Goal: Task Accomplishment & Management: Complete application form

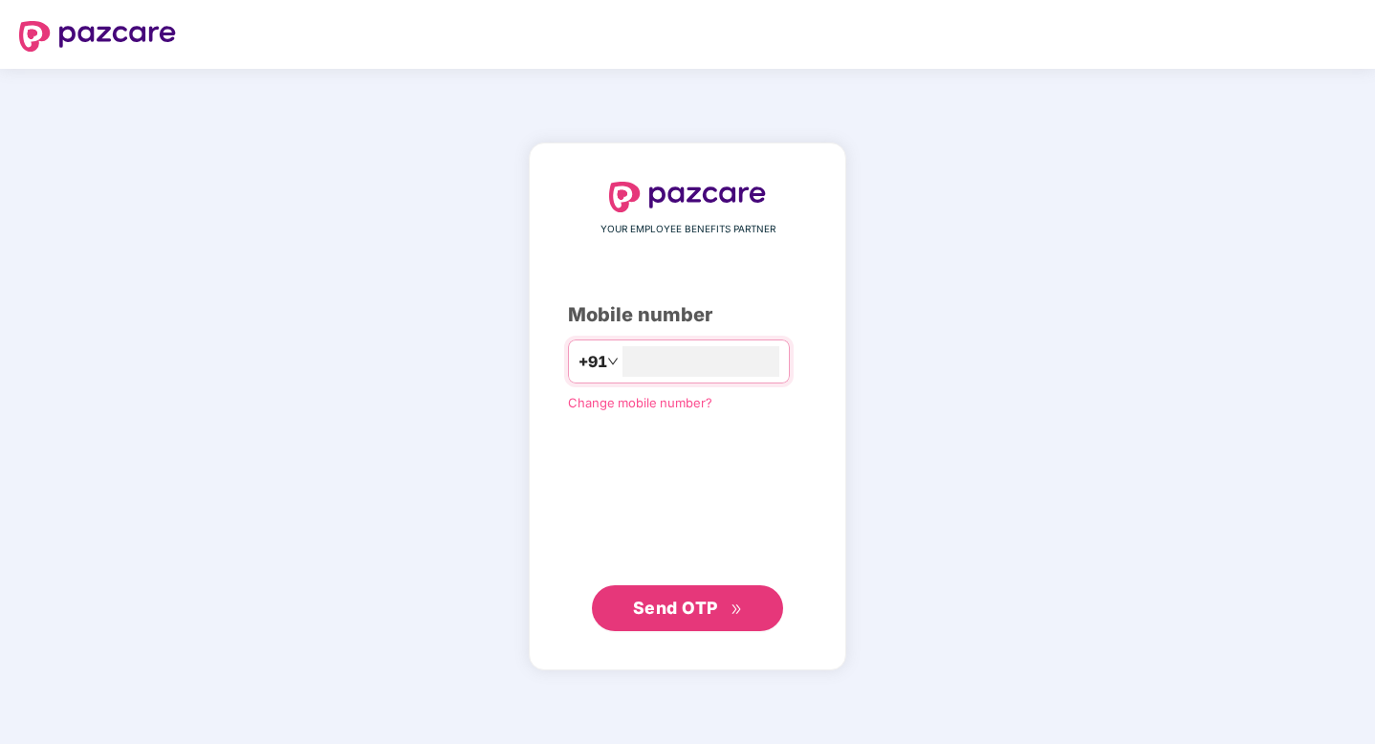
type input "**********"
click at [708, 611] on span "Send OTP" at bounding box center [675, 608] width 85 height 20
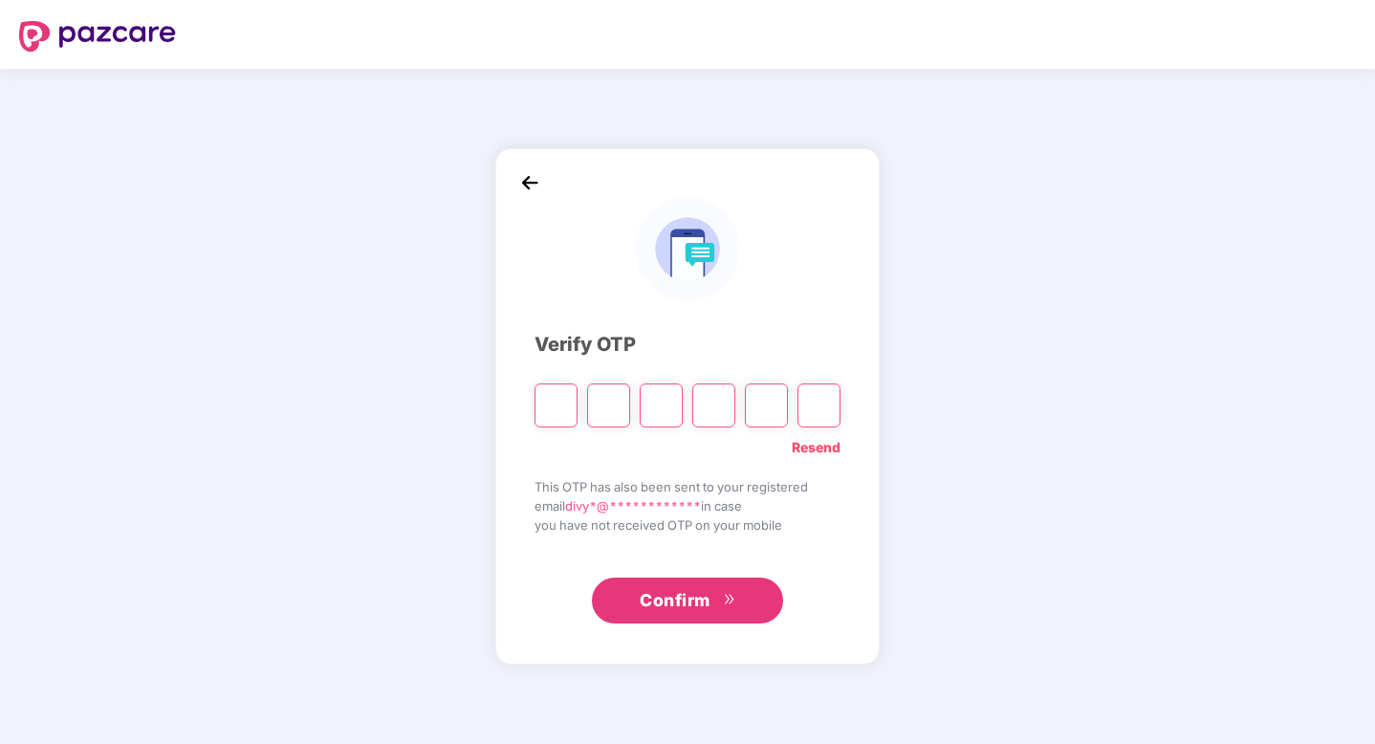
type input "*"
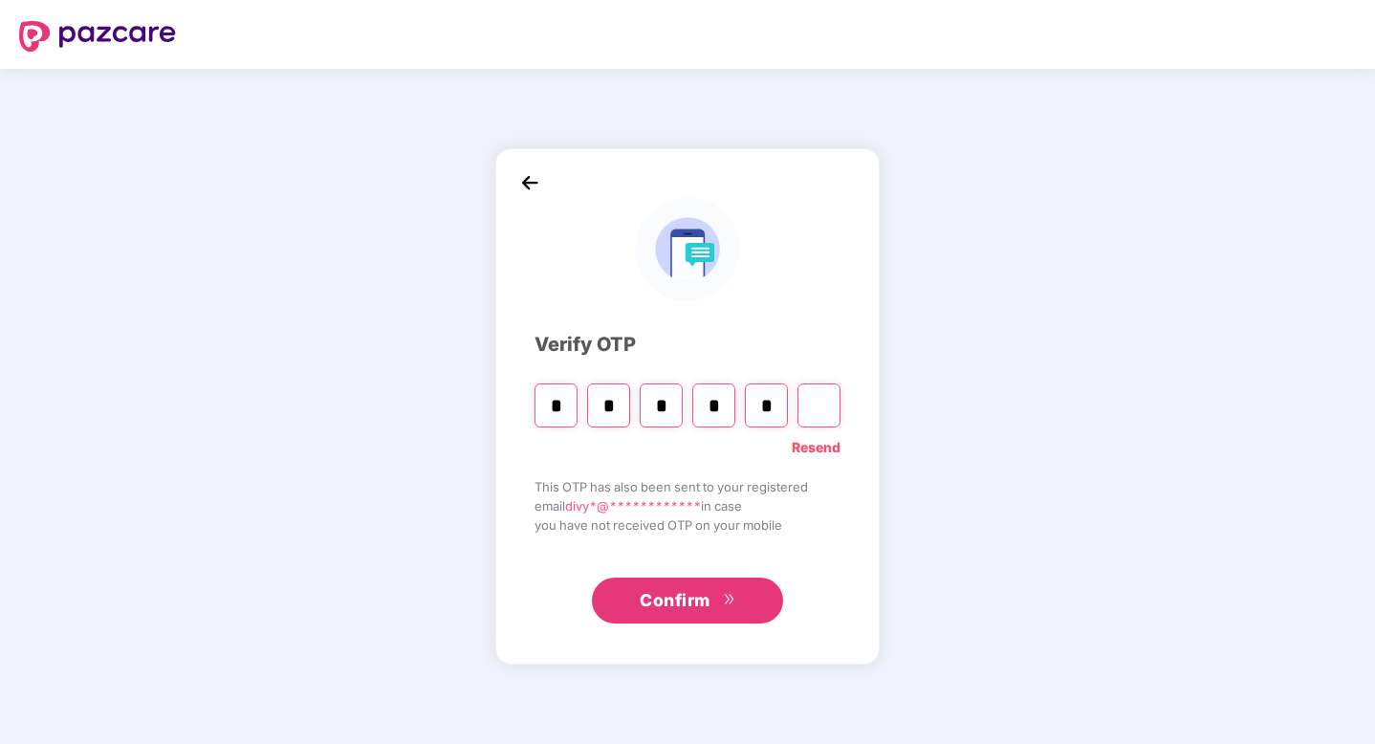
type input "*"
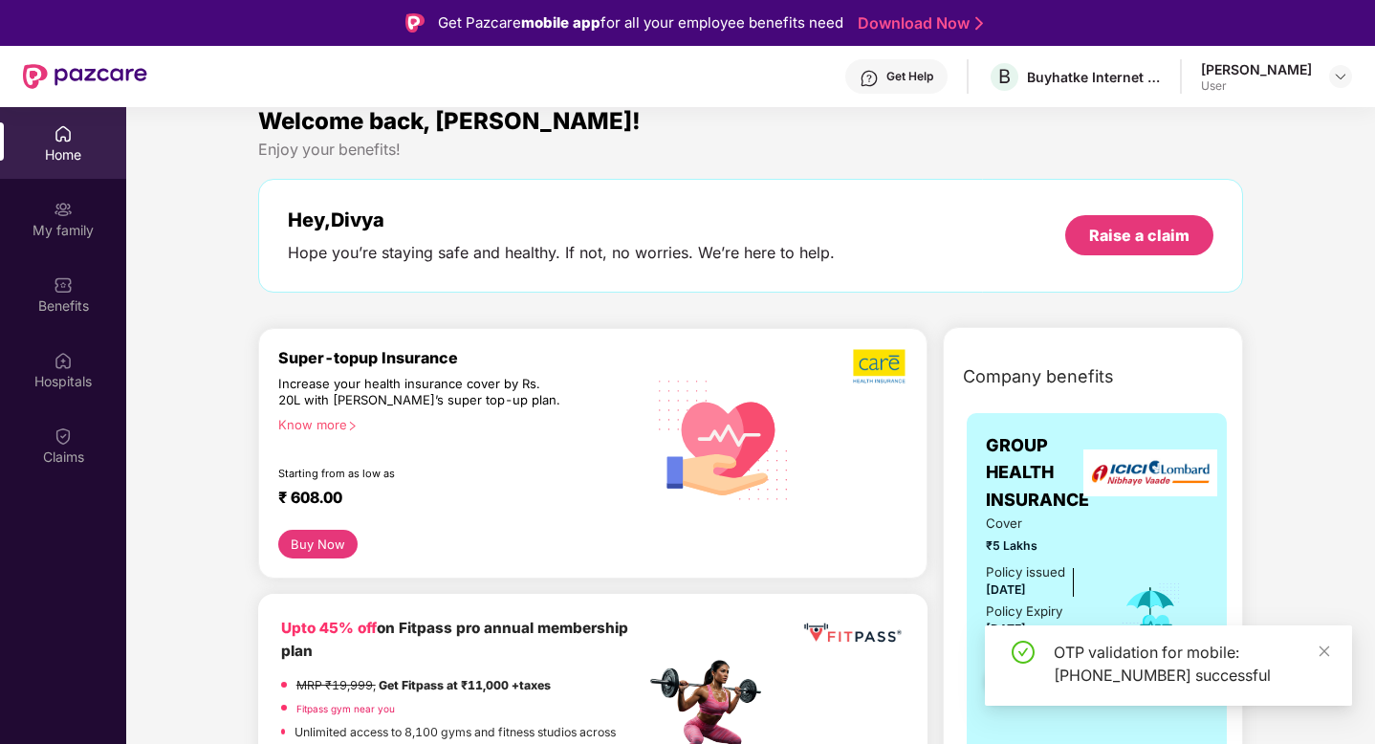
scroll to position [56, 0]
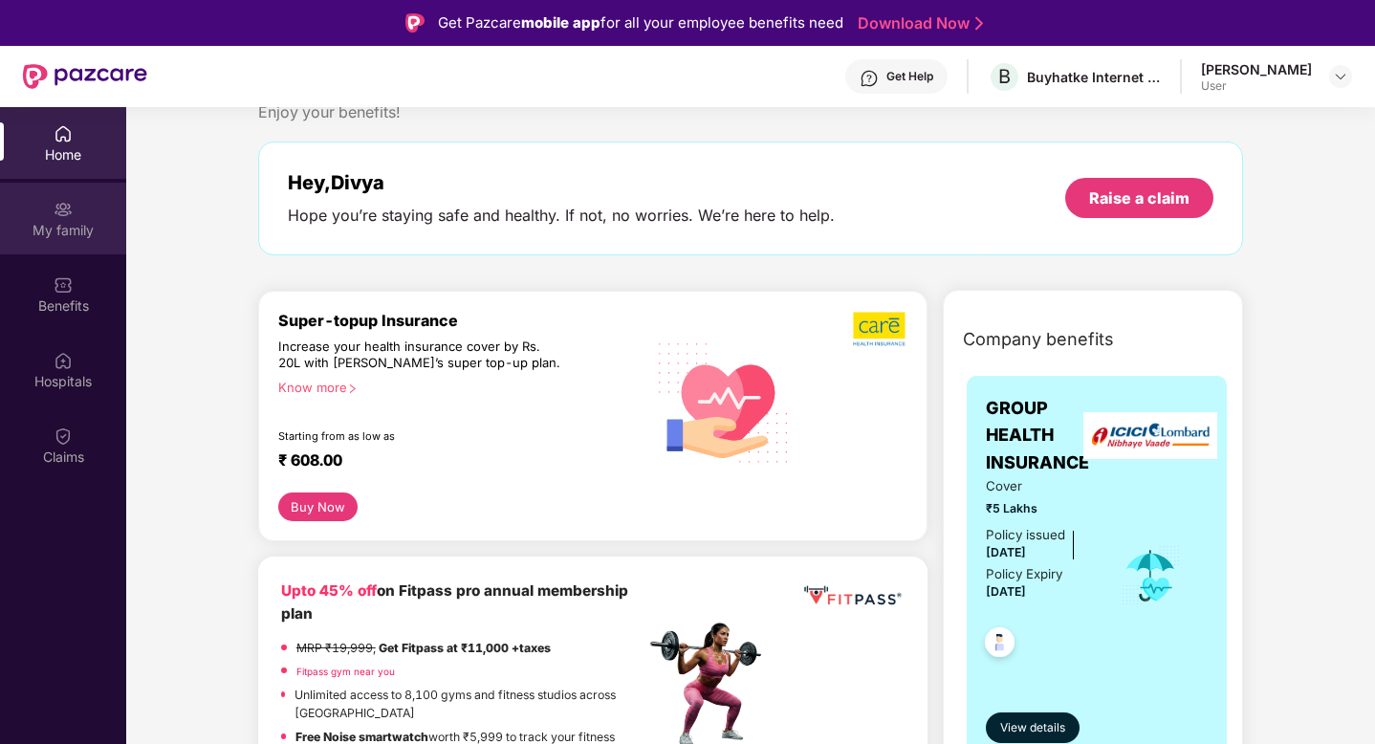
click at [62, 228] on div "My family" at bounding box center [63, 230] width 126 height 19
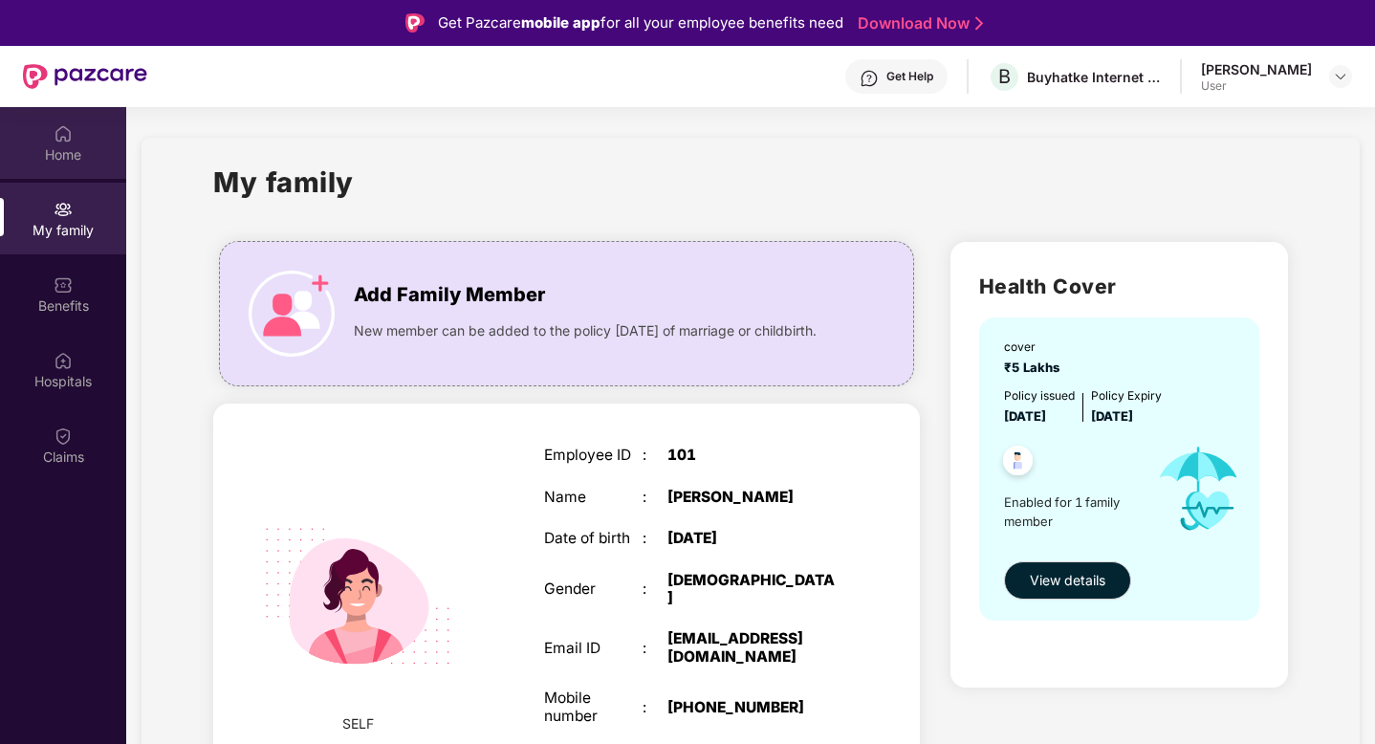
click at [48, 154] on div "Home" at bounding box center [63, 154] width 126 height 19
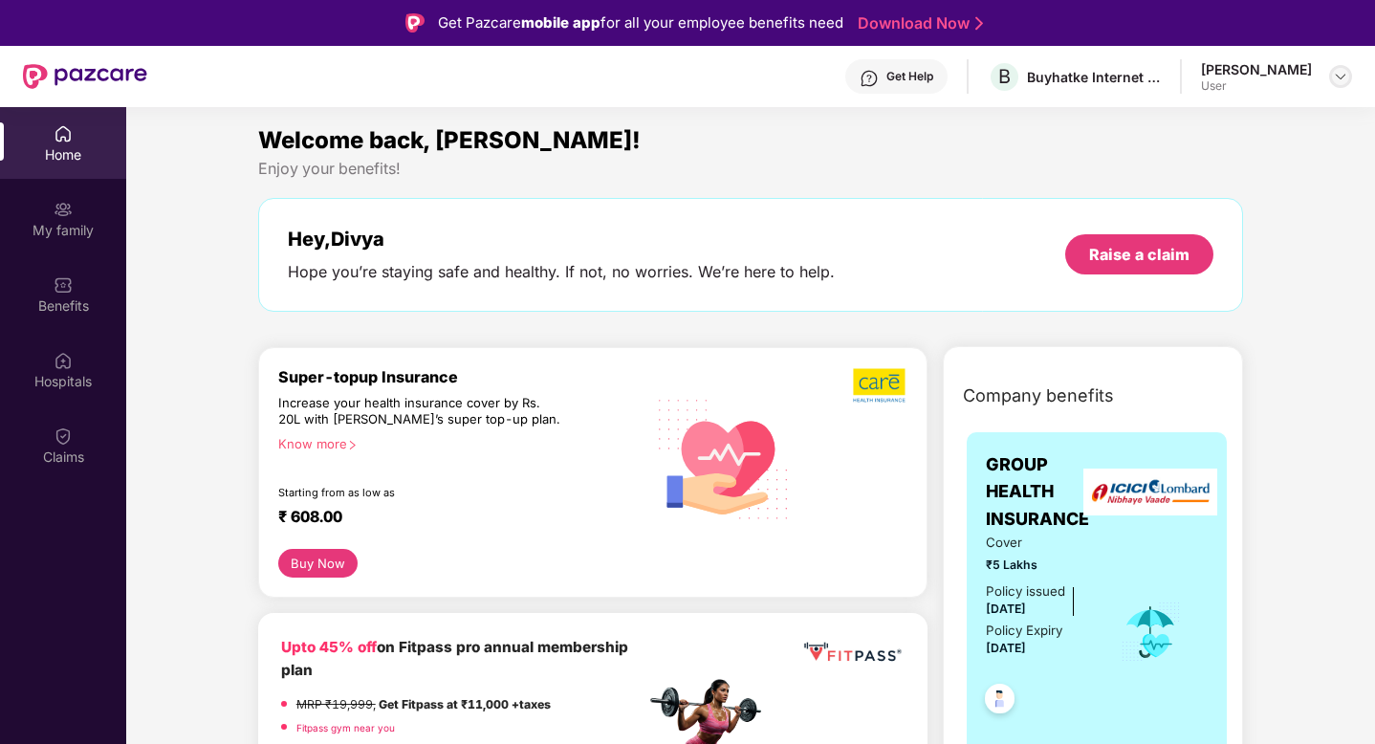
click at [1342, 82] on img at bounding box center [1340, 76] width 15 height 15
click at [1204, 200] on div "Logout D Divya Singh User" at bounding box center [1251, 151] width 249 height 119
click at [46, 290] on div "Benefits" at bounding box center [63, 294] width 126 height 72
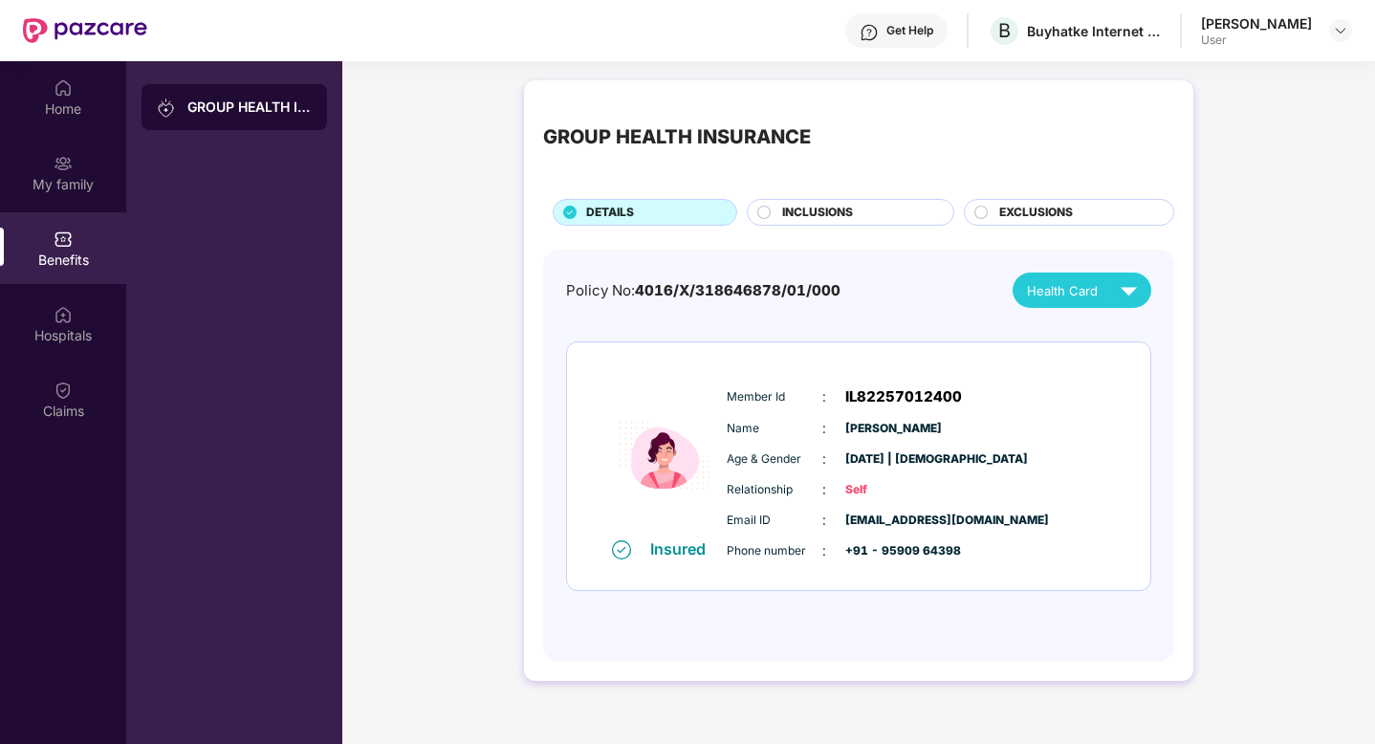
scroll to position [47, 0]
click at [799, 222] on div "INCLUSIONS" at bounding box center [858, 213] width 171 height 21
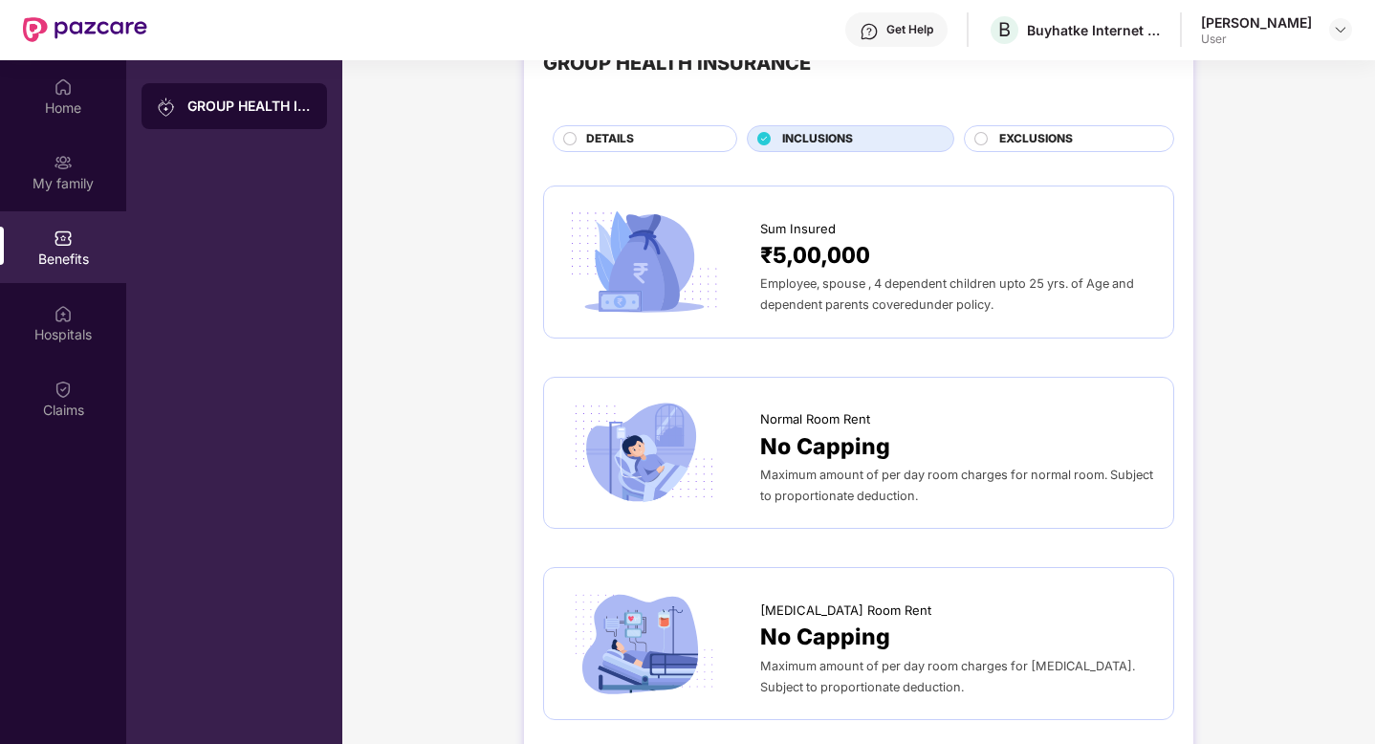
scroll to position [0, 0]
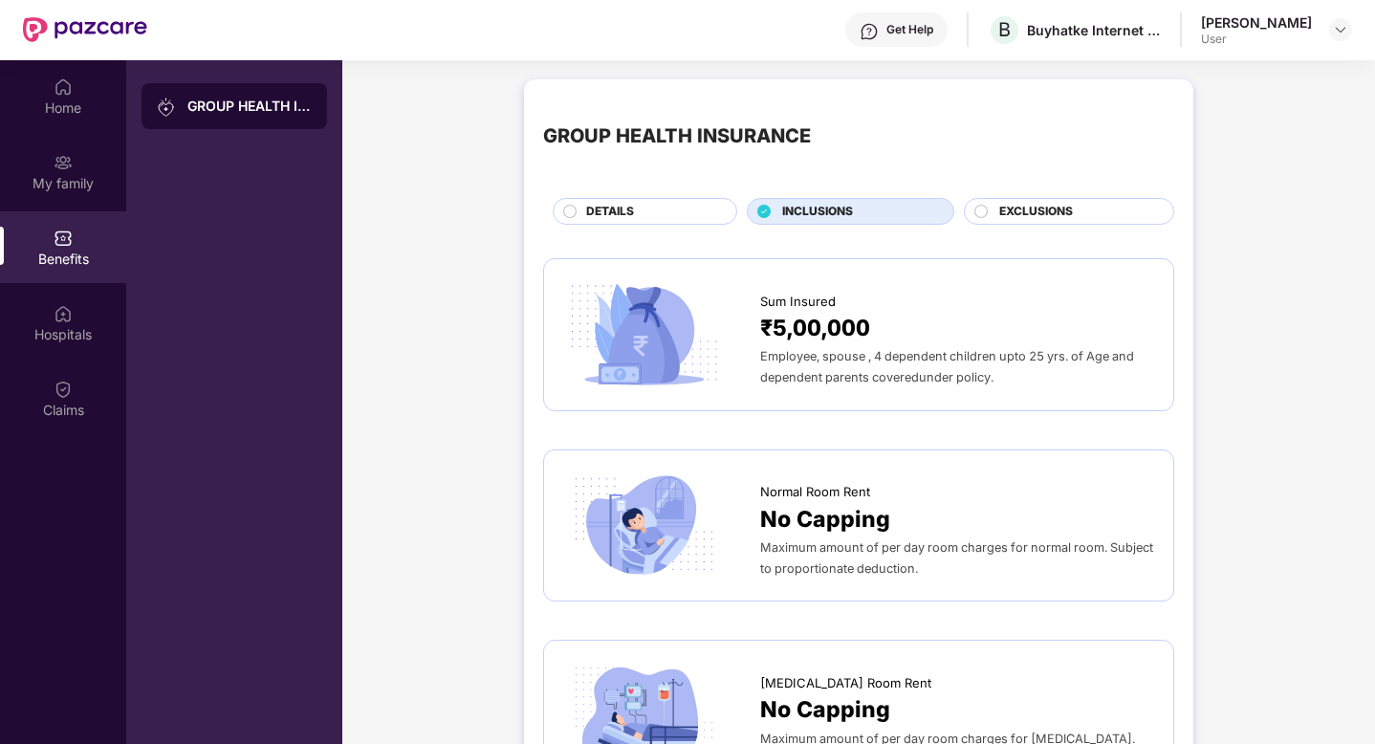
click at [613, 208] on span "DETAILS" at bounding box center [610, 212] width 48 height 18
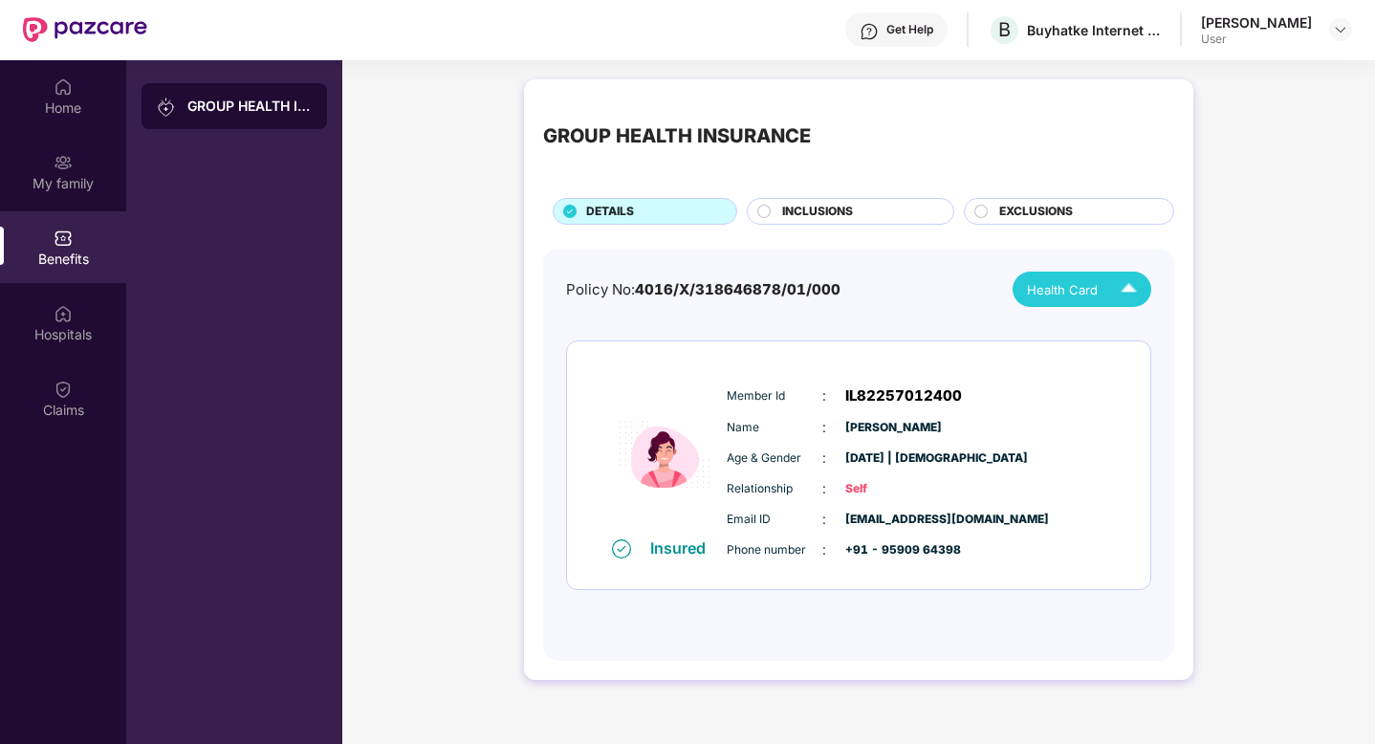
click at [1115, 300] on img at bounding box center [1128, 289] width 33 height 33
click at [1123, 335] on div "[PERSON_NAME]" at bounding box center [1086, 333] width 124 height 21
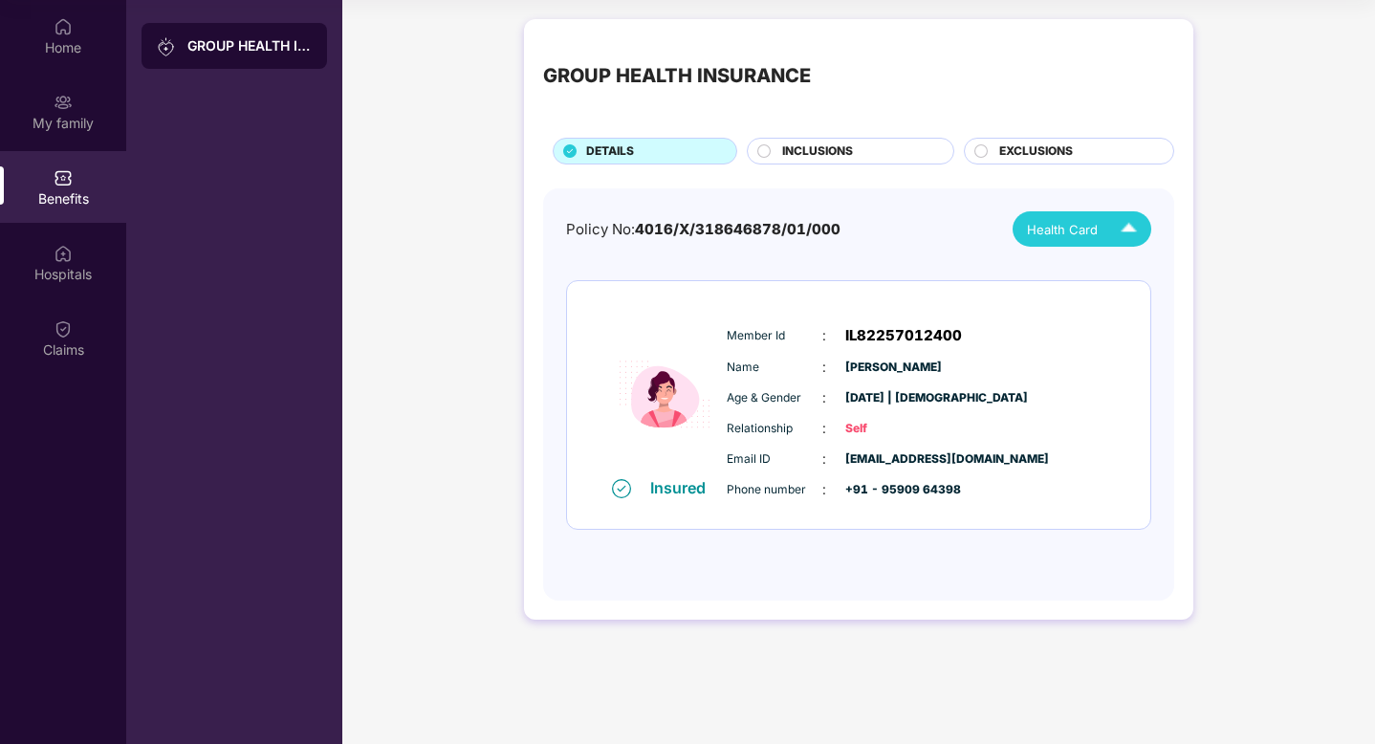
click at [839, 143] on span "INCLUSIONS" at bounding box center [817, 152] width 71 height 18
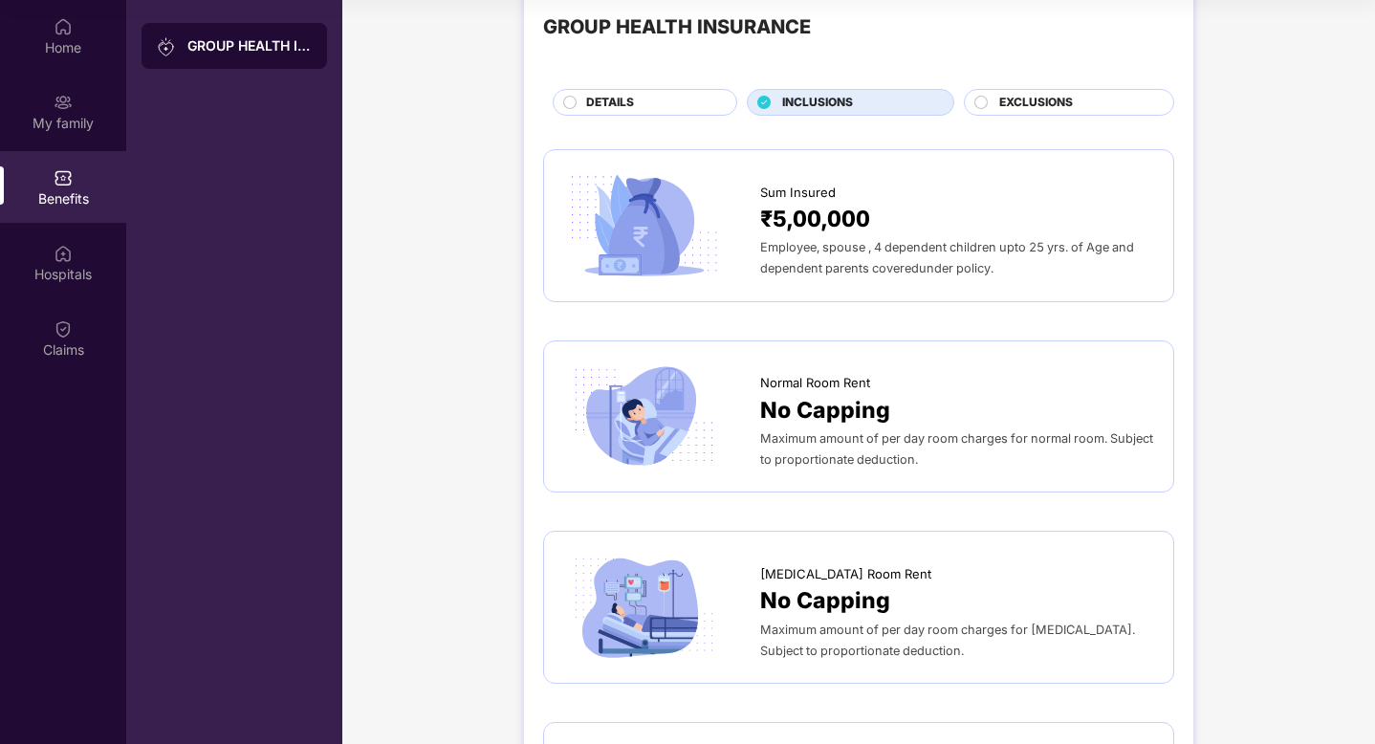
scroll to position [63, 0]
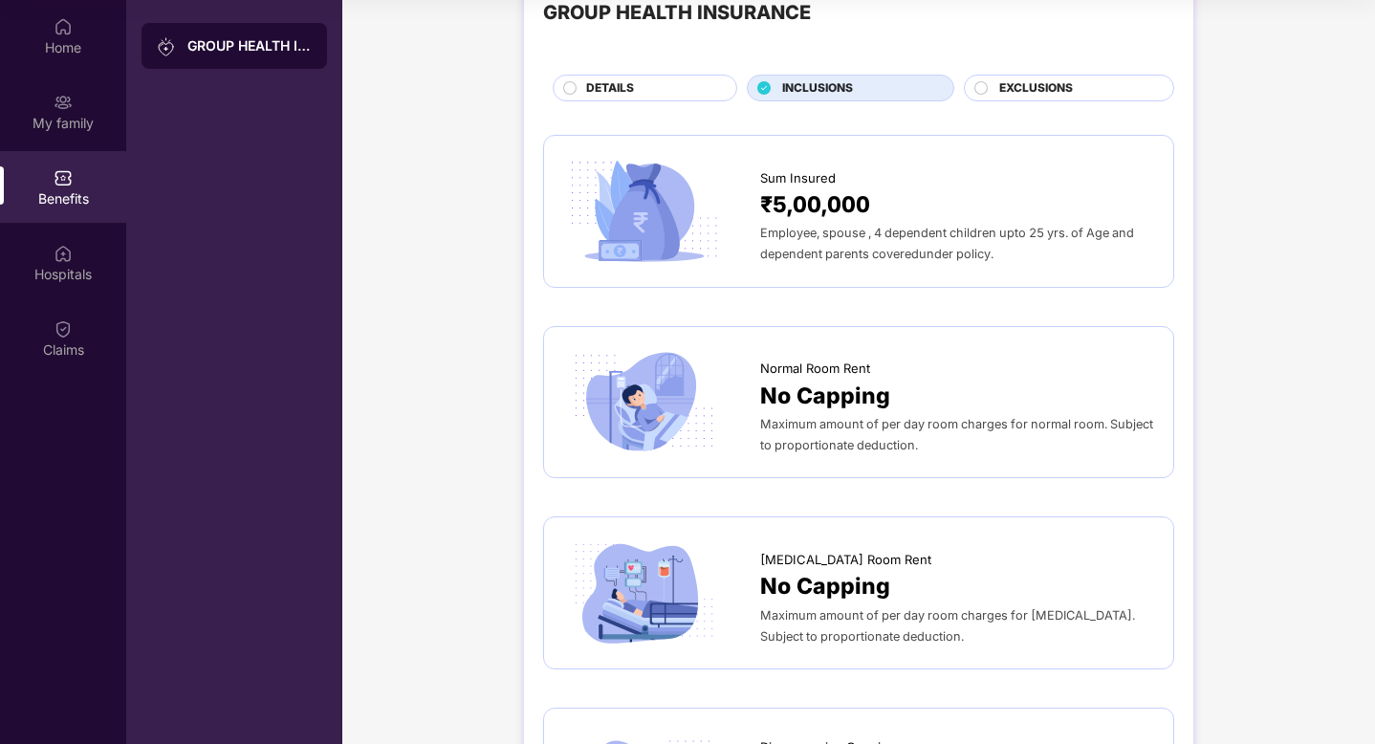
drag, startPoint x: 759, startPoint y: 235, endPoint x: 853, endPoint y: 244, distance: 95.1
click at [853, 244] on div "Employee, spouse , 4 dependent children upto 25 yrs. of Age and dependent paren…" at bounding box center [957, 243] width 394 height 42
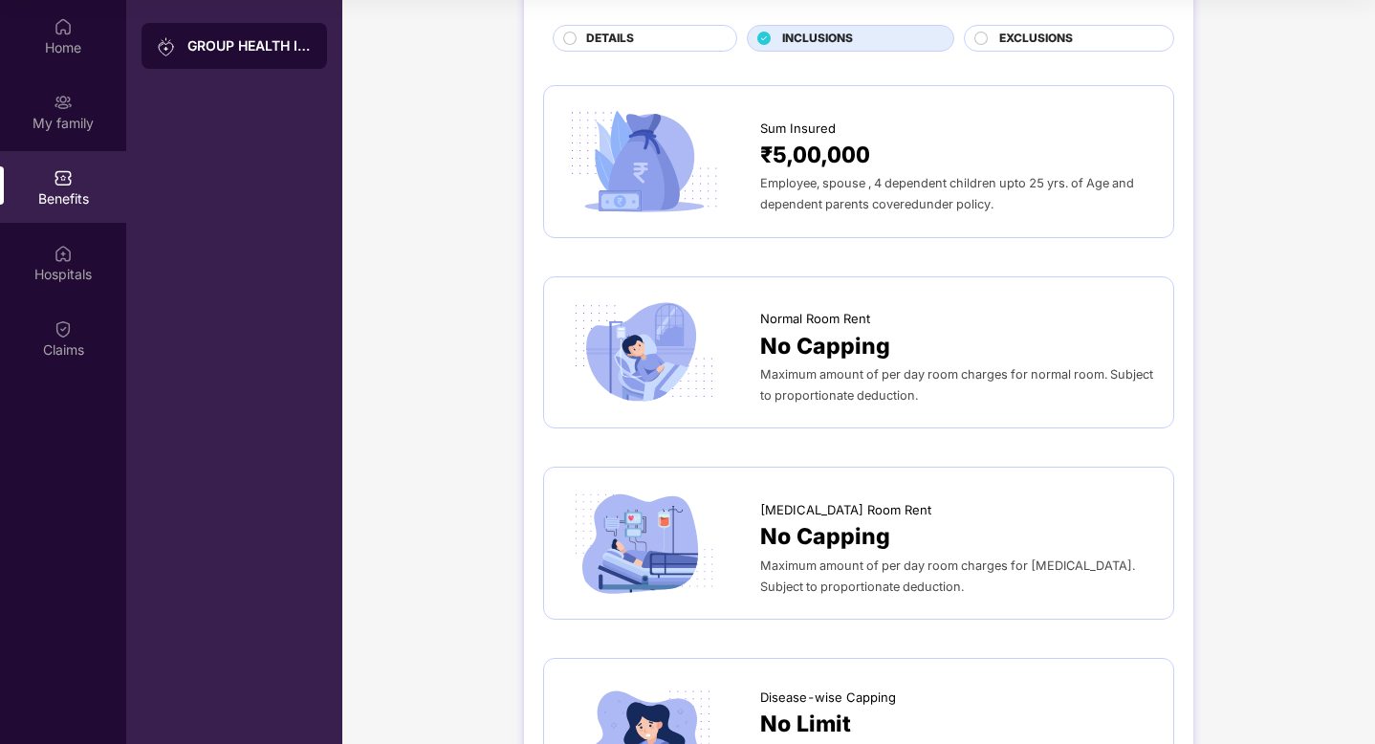
scroll to position [0, 0]
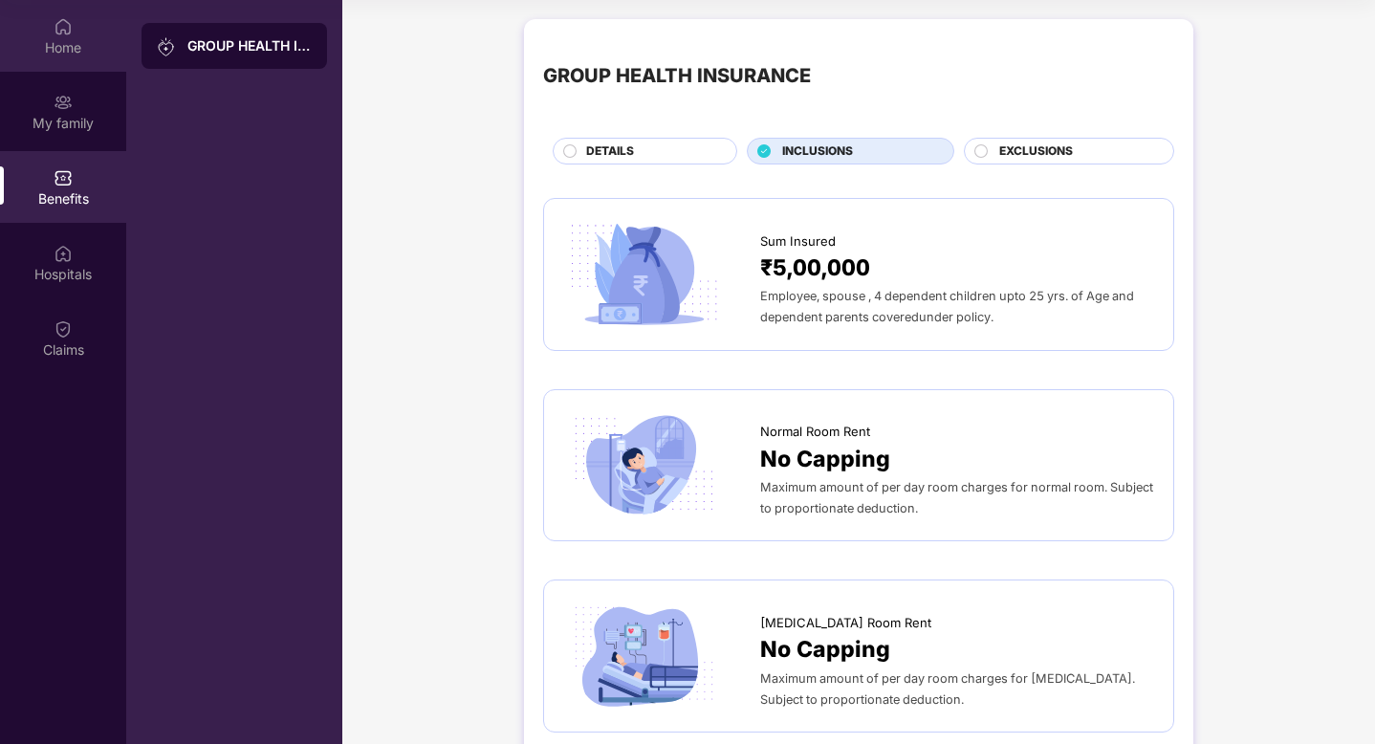
click at [76, 36] on div "Home" at bounding box center [63, 36] width 126 height 72
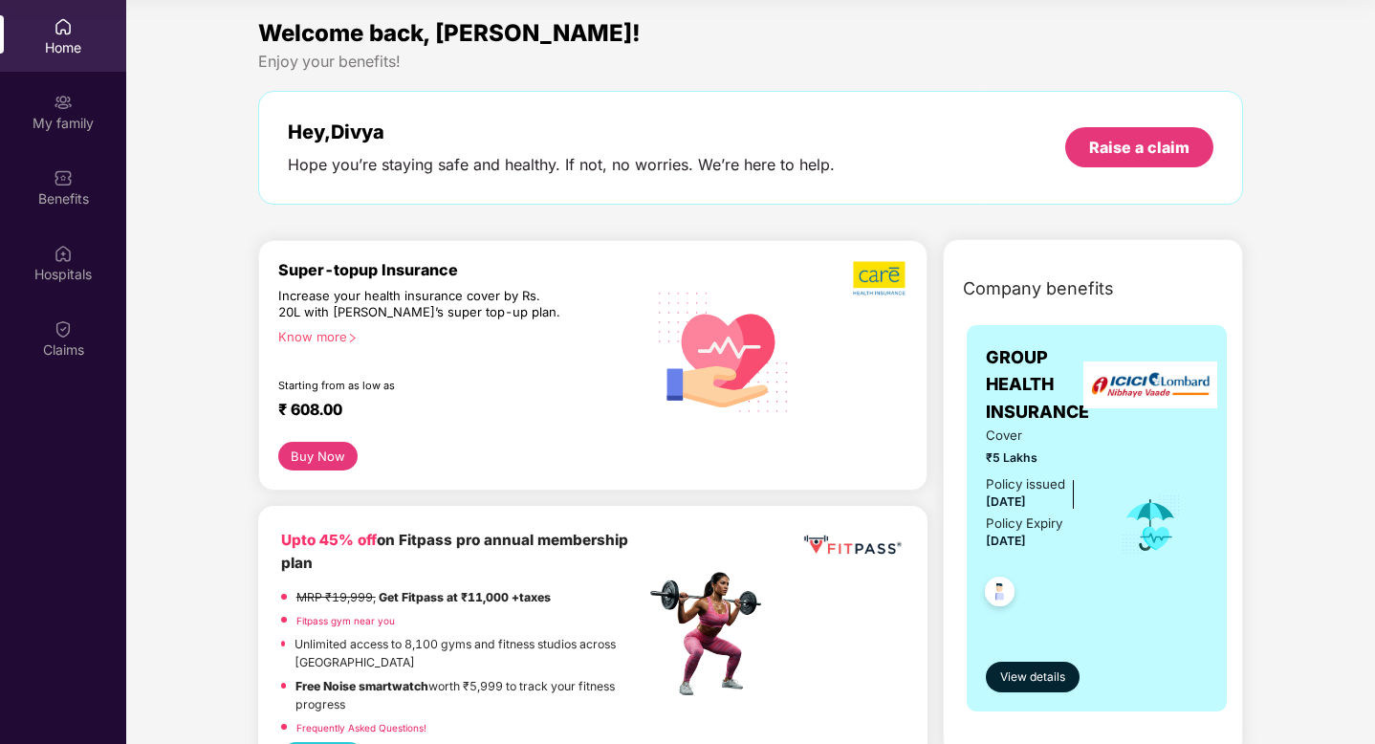
click at [345, 335] on div "Know more" at bounding box center [456, 335] width 356 height 13
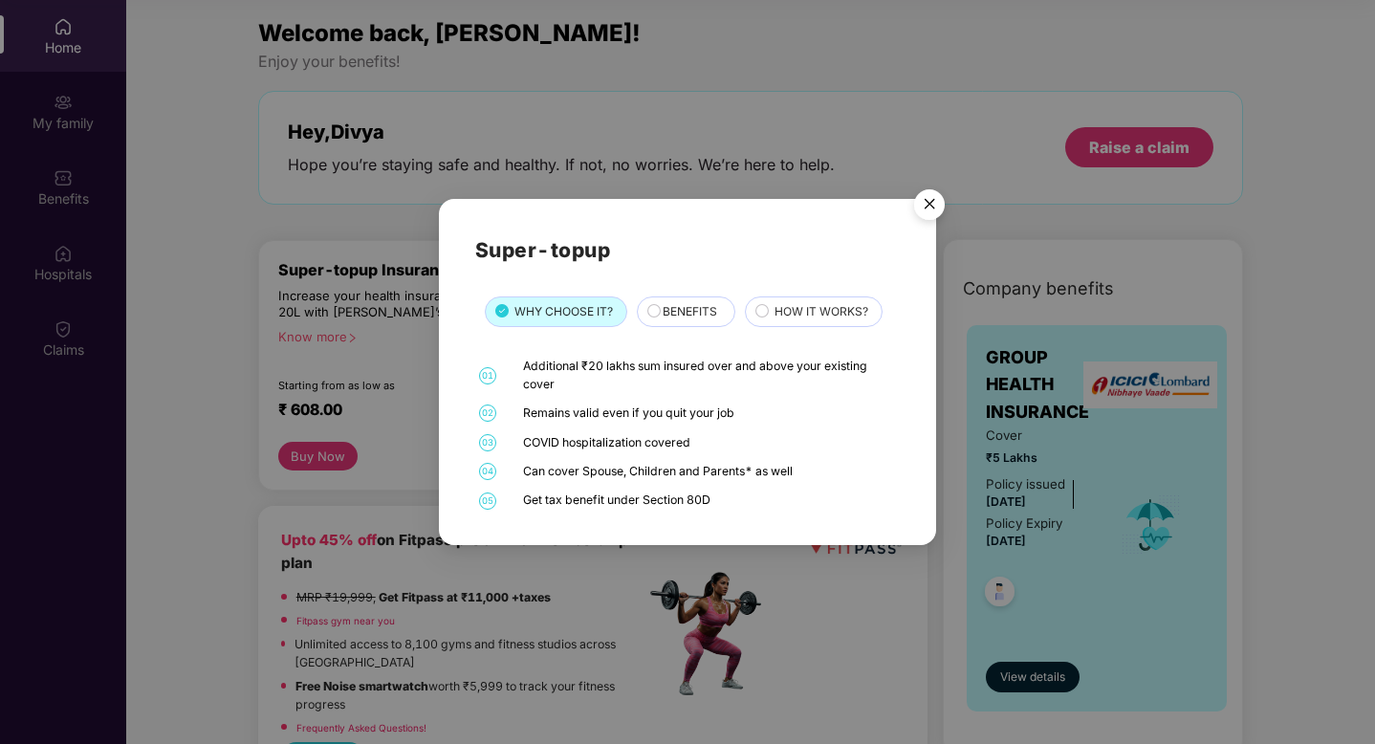
click at [684, 306] on span "BENEFITS" at bounding box center [690, 312] width 55 height 18
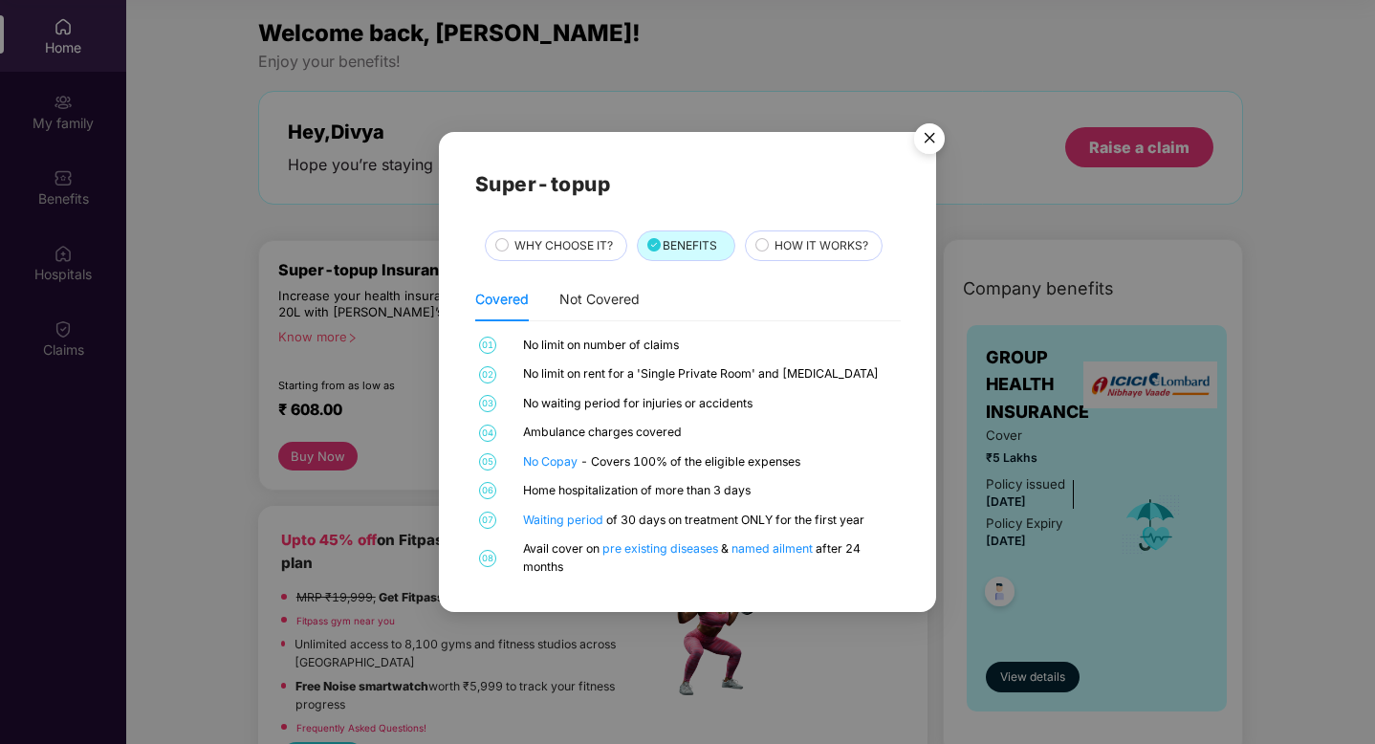
click at [558, 246] on span "WHY CHOOSE IT?" at bounding box center [564, 246] width 99 height 18
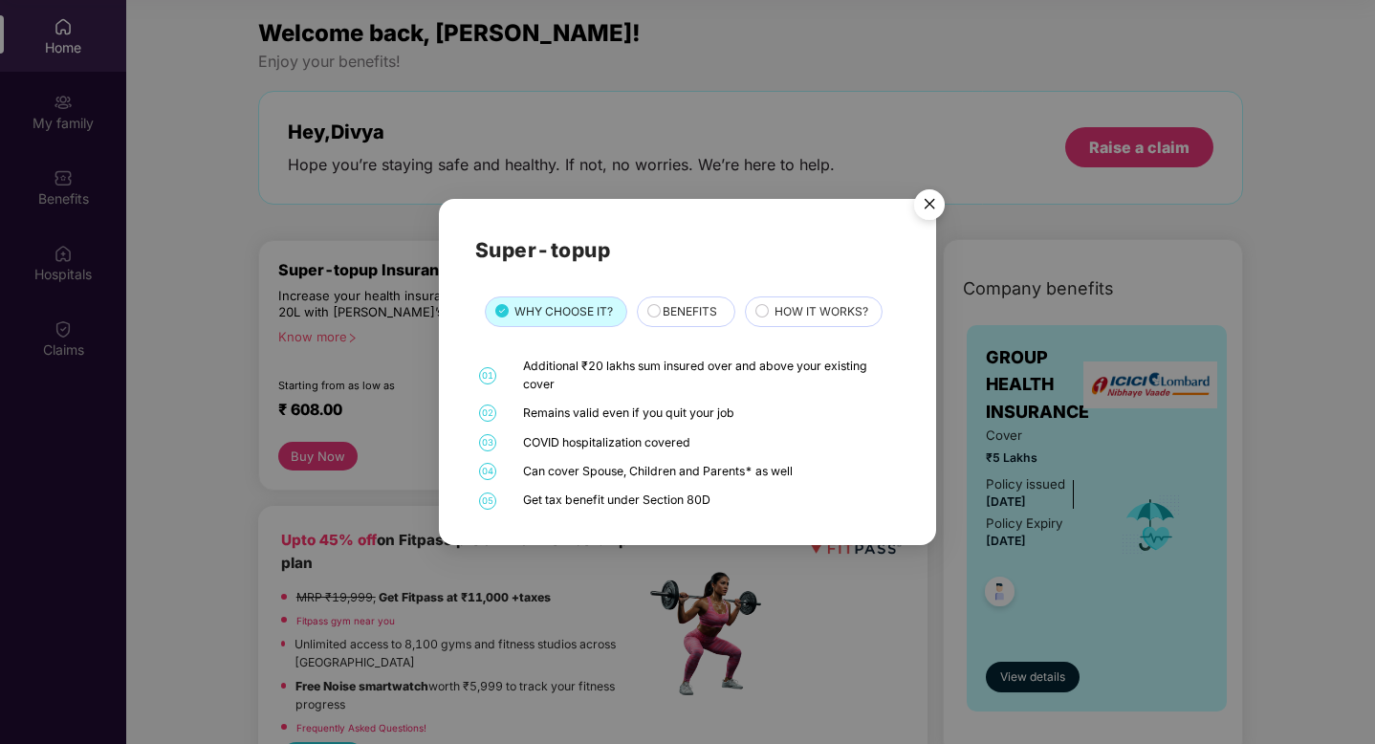
click at [671, 310] on span "BENEFITS" at bounding box center [690, 312] width 55 height 18
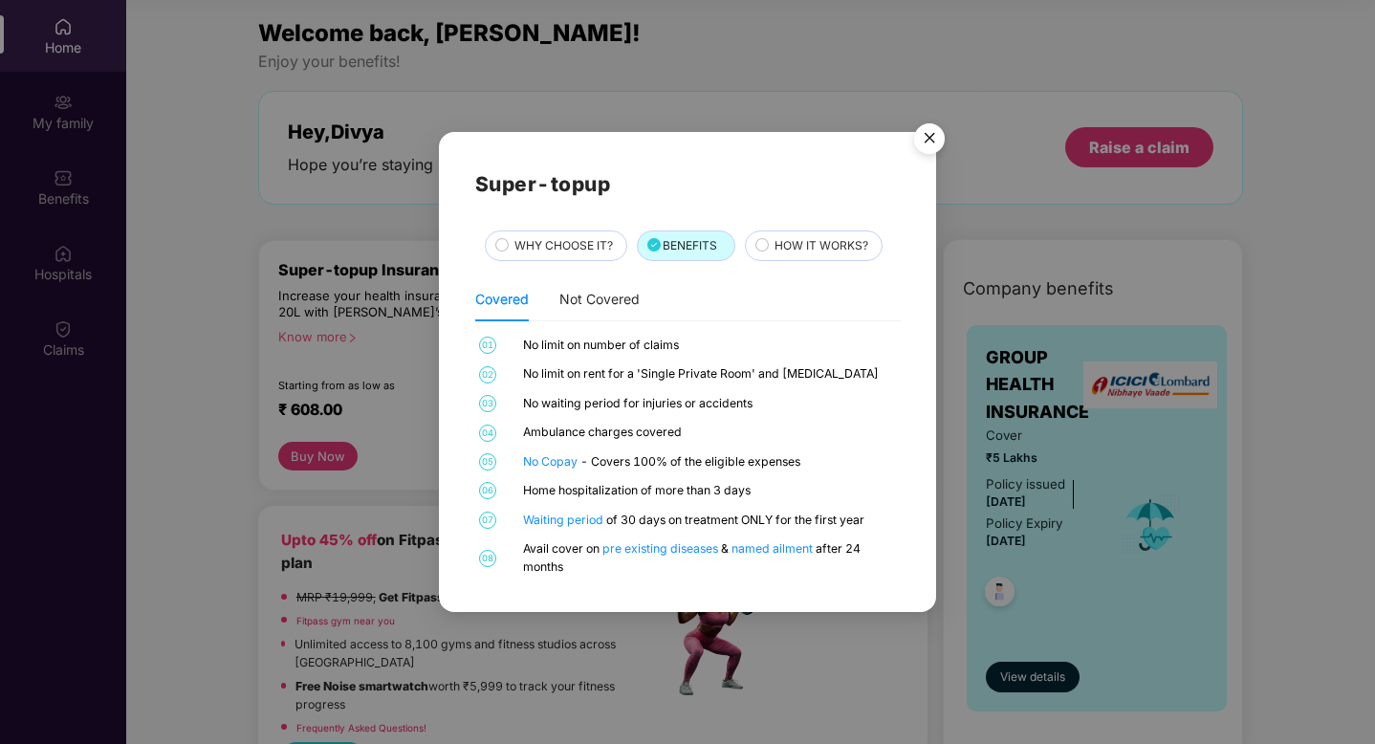
click at [788, 246] on span "HOW IT WORKS?" at bounding box center [822, 246] width 94 height 18
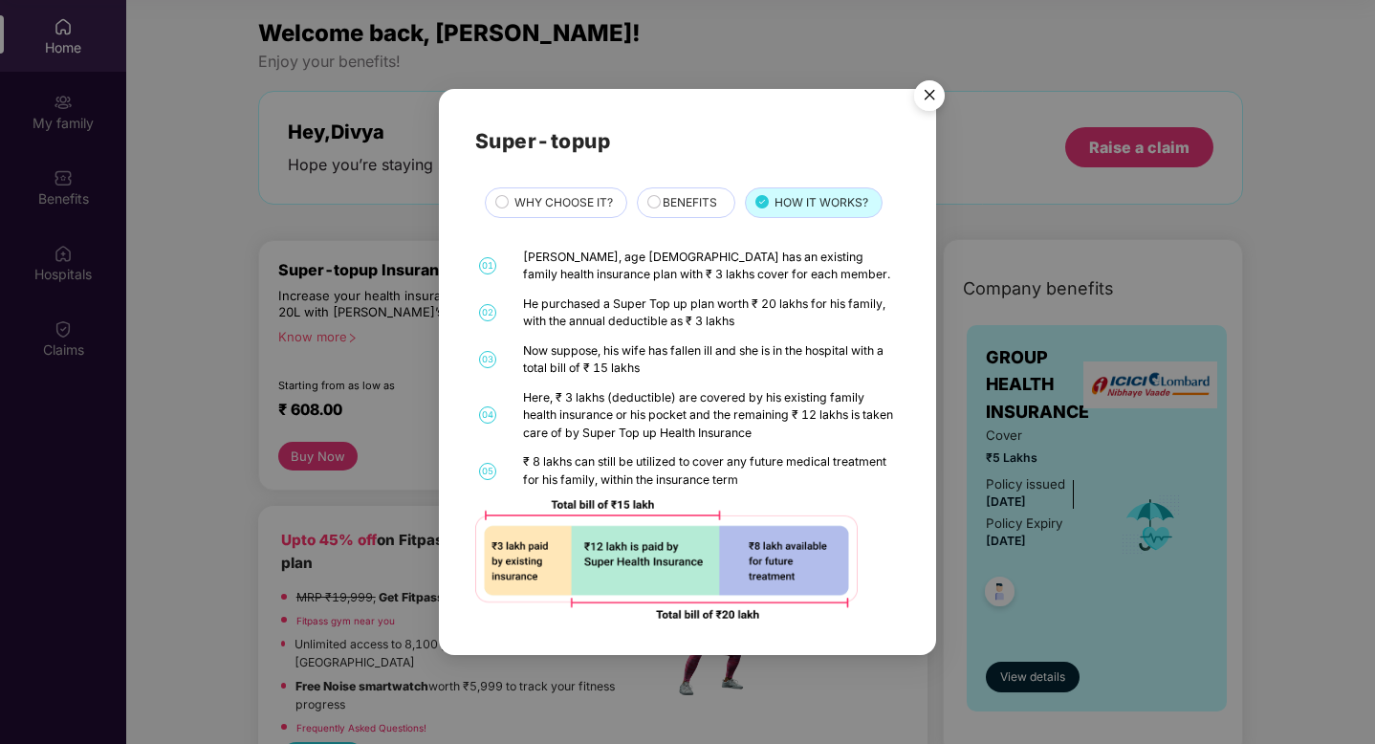
click at [937, 87] on img "Close" at bounding box center [930, 99] width 54 height 54
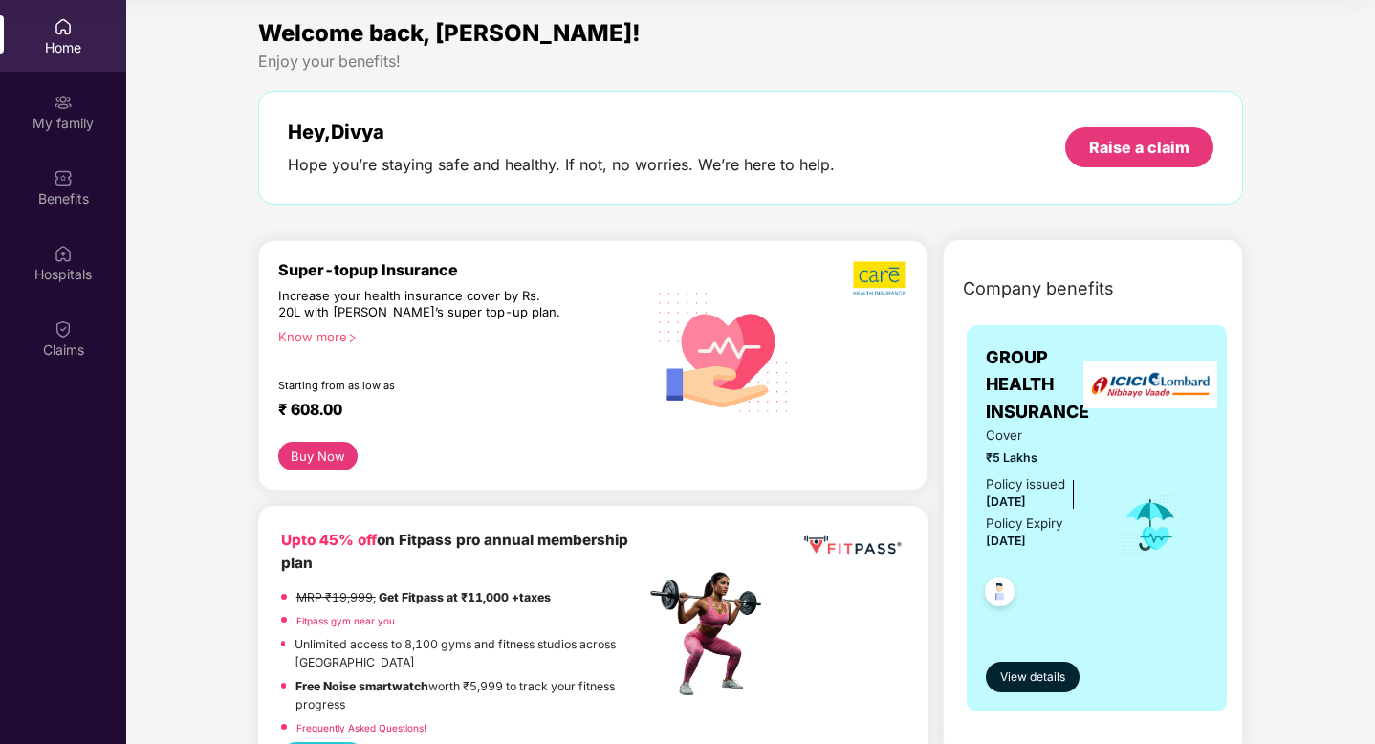
click at [305, 337] on div "Know more" at bounding box center [456, 335] width 356 height 13
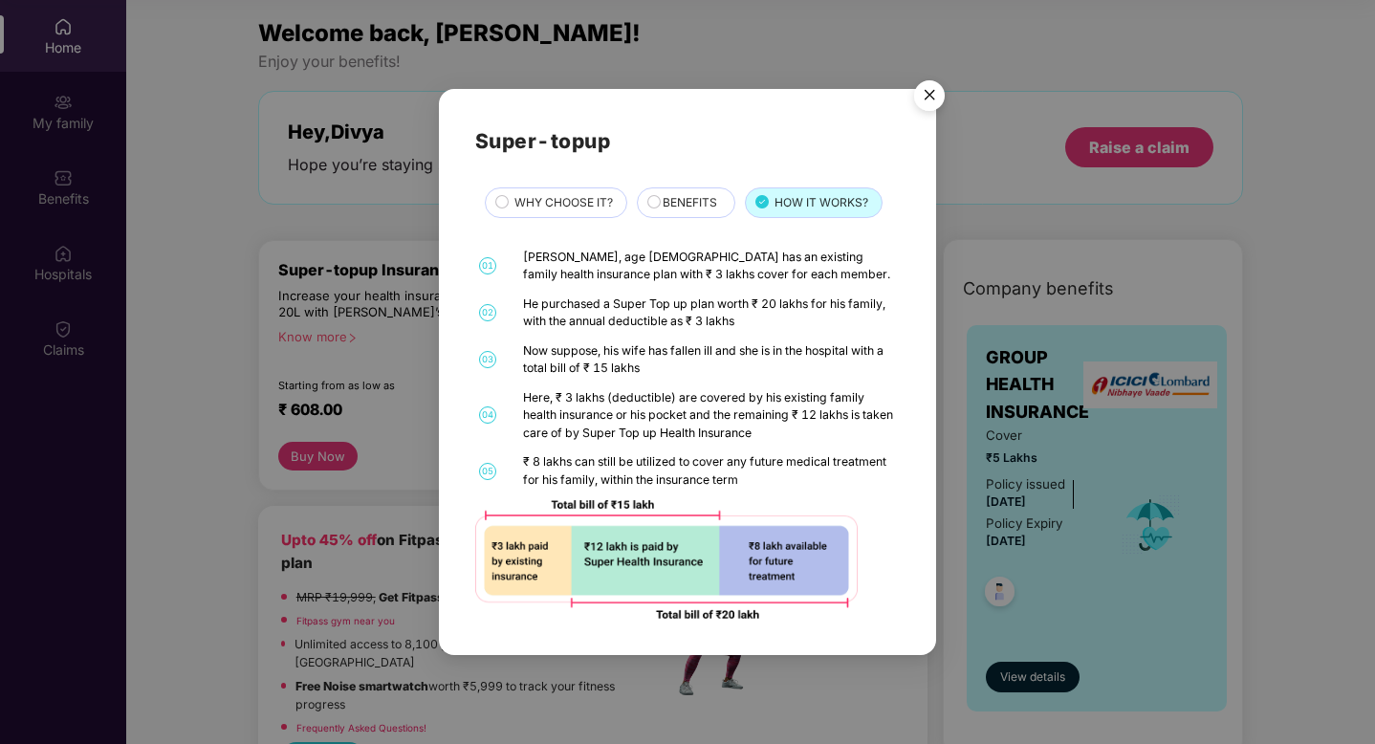
click at [931, 89] on img "Close" at bounding box center [930, 99] width 54 height 54
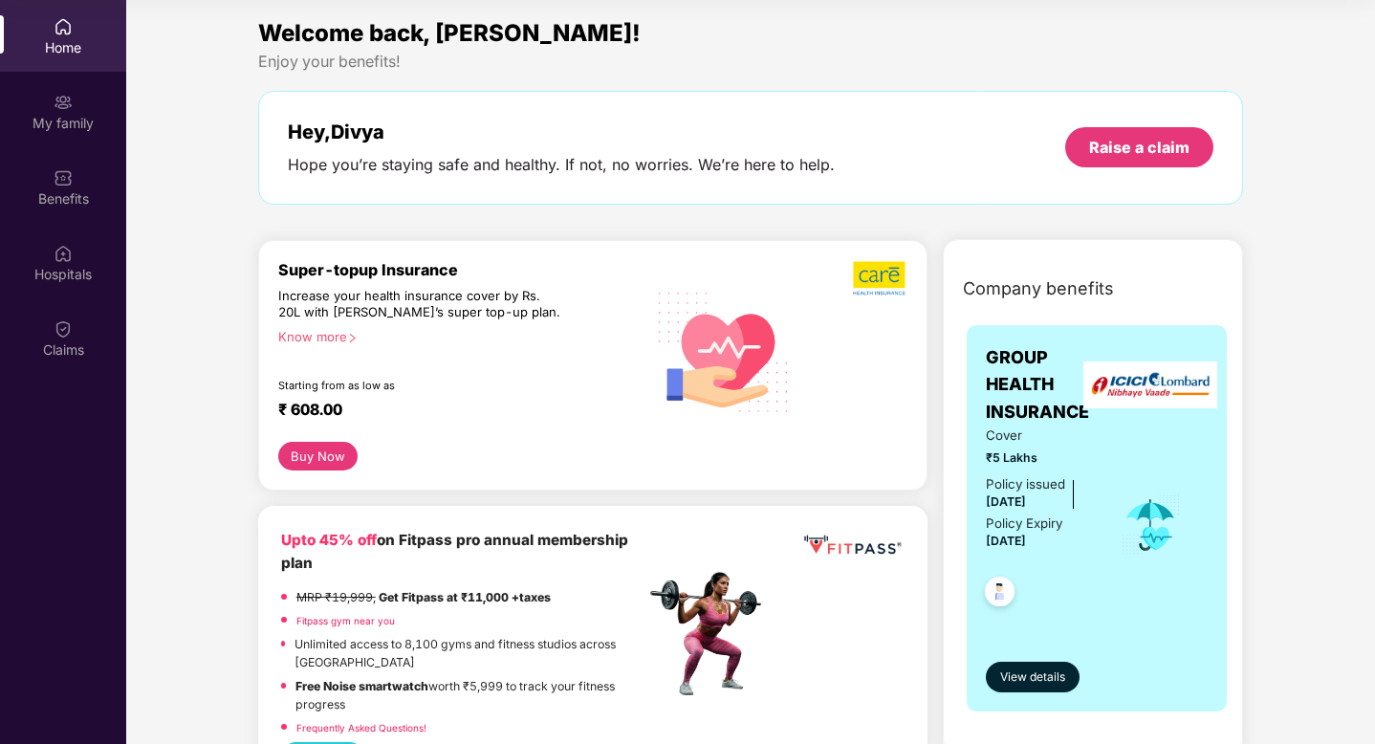
click at [345, 460] on button "Buy Now" at bounding box center [317, 456] width 79 height 29
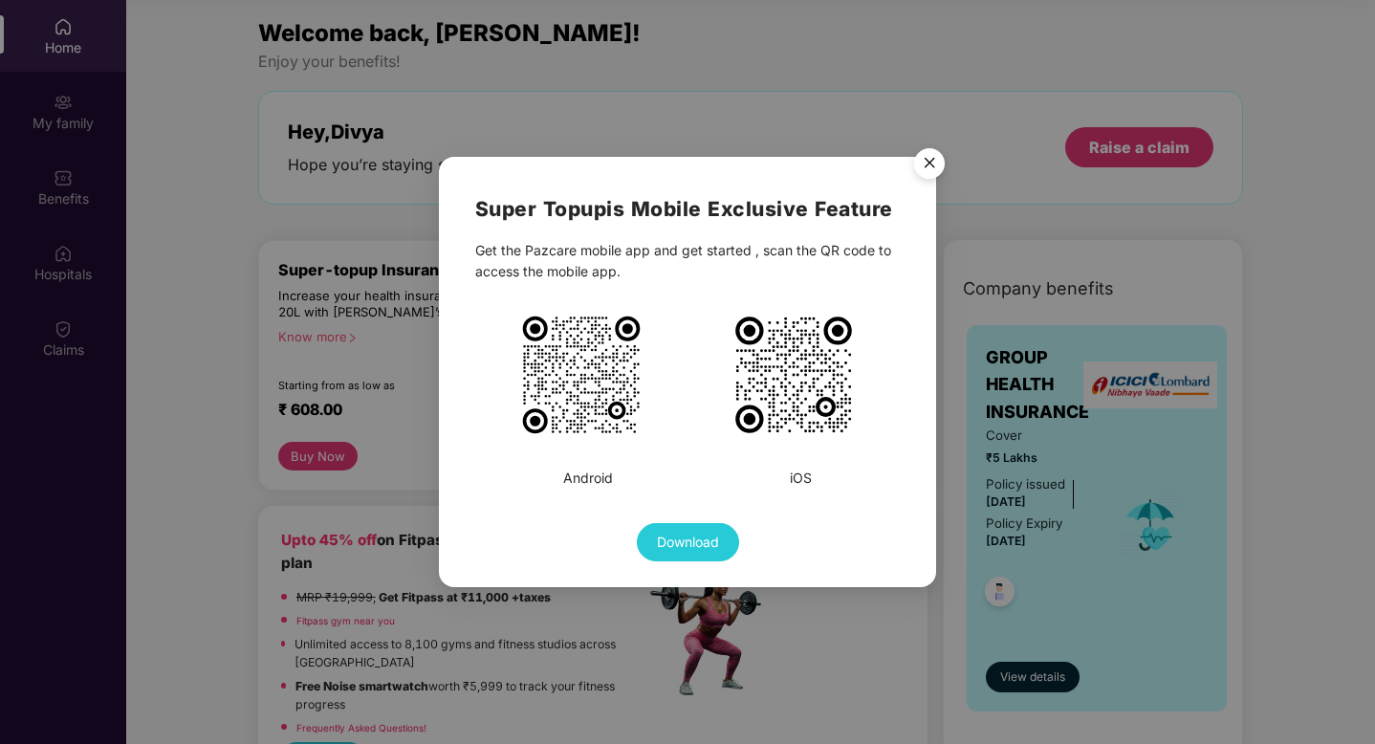
click at [924, 163] on img "Close" at bounding box center [930, 167] width 54 height 54
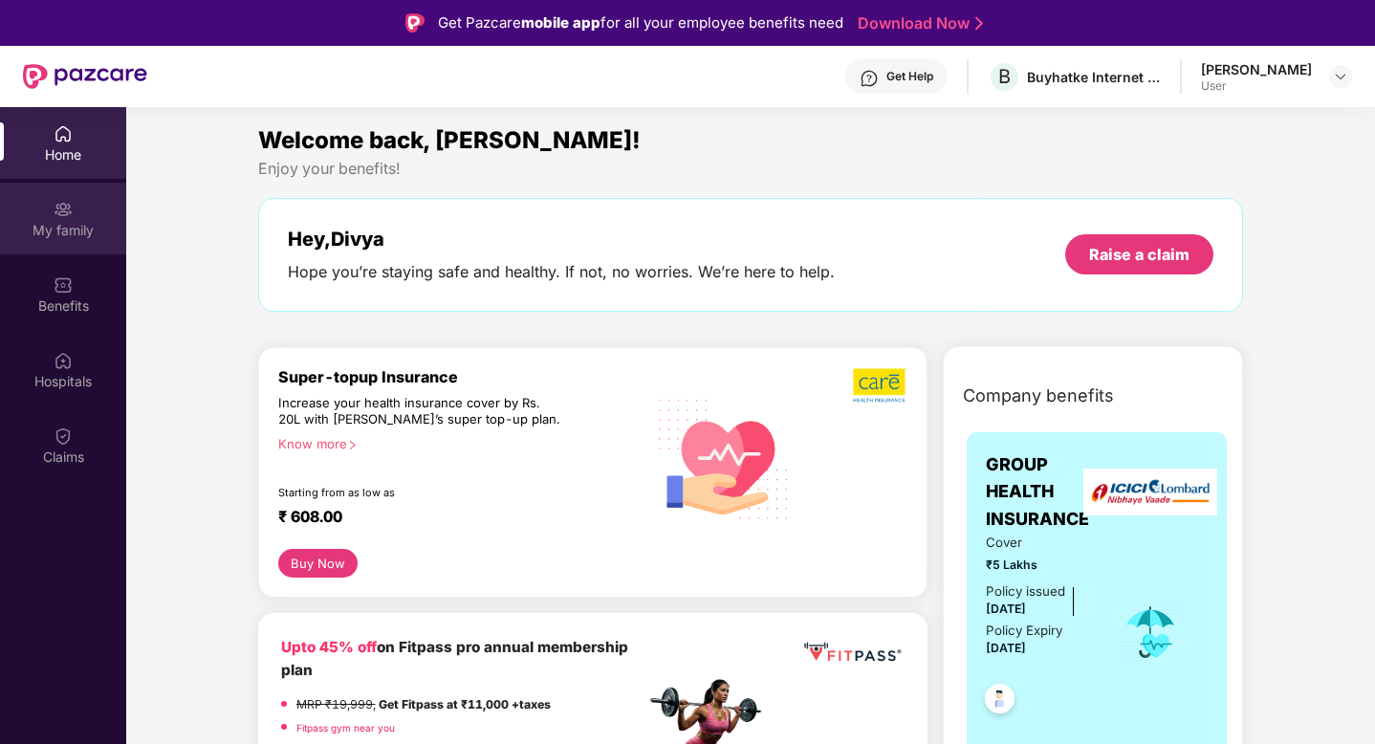
click at [58, 235] on div "My family" at bounding box center [63, 230] width 126 height 19
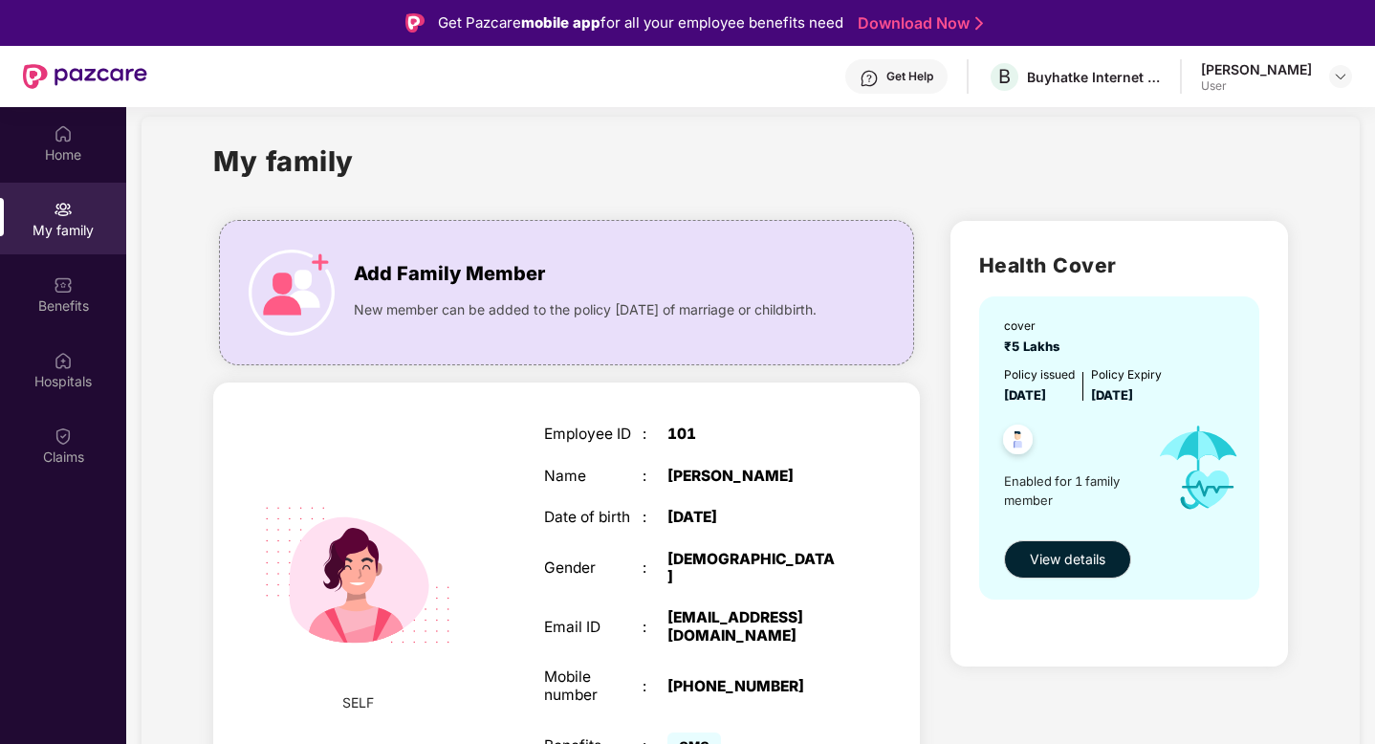
scroll to position [25, 0]
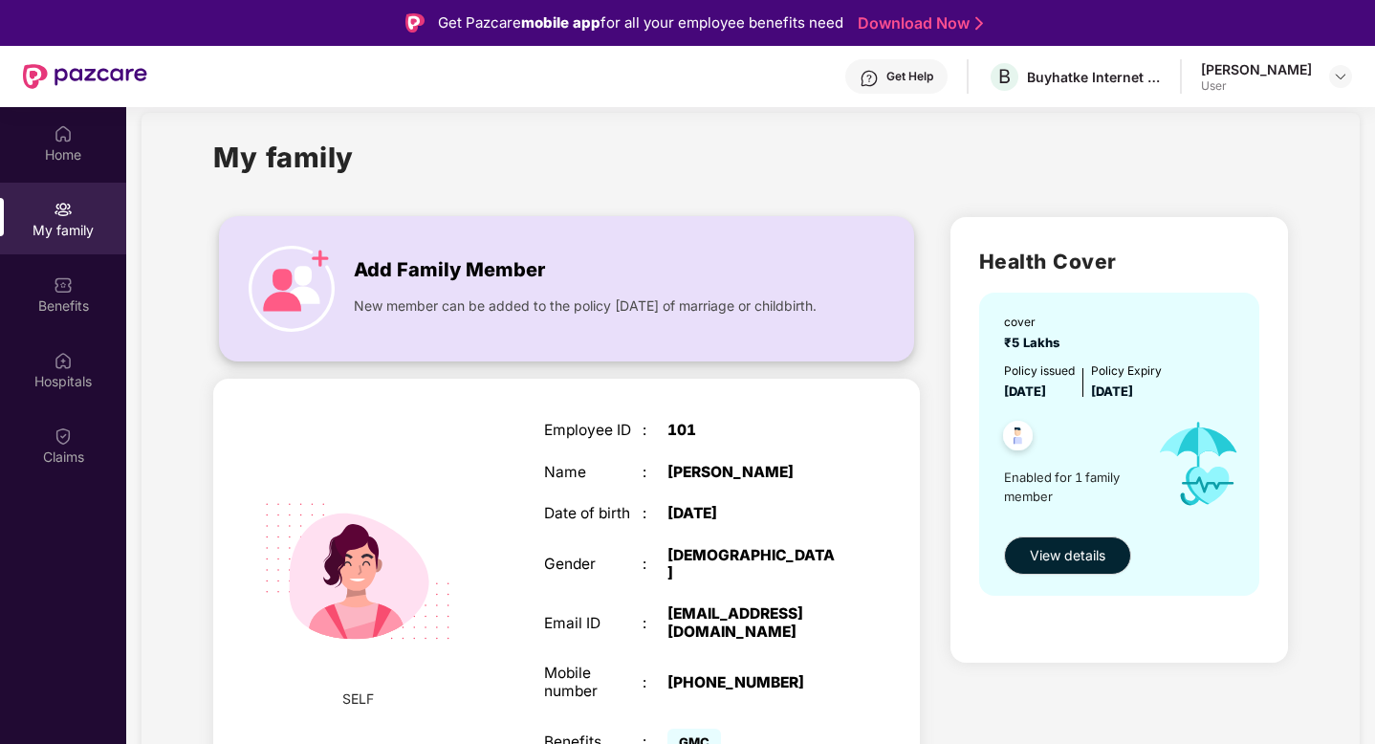
click at [281, 283] on img at bounding box center [292, 289] width 86 height 86
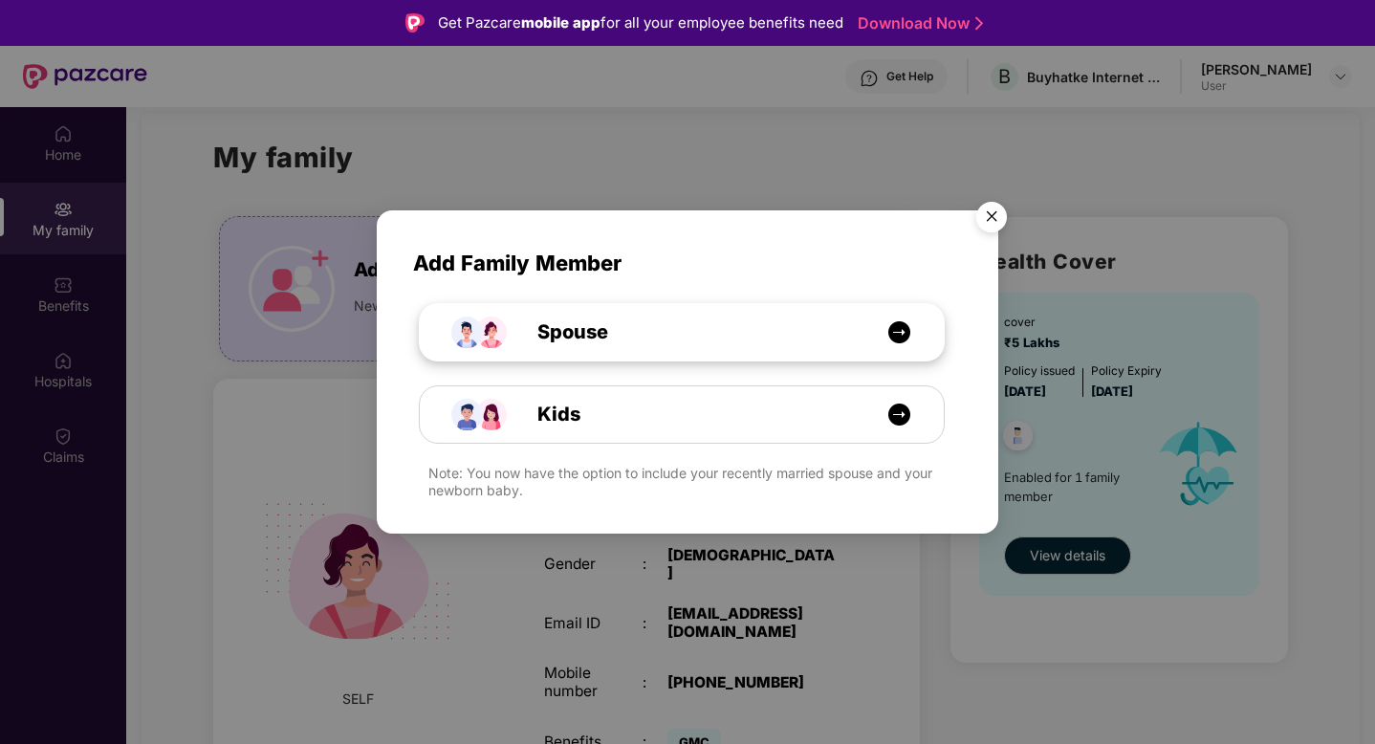
click at [916, 325] on div "Spouse" at bounding box center [682, 332] width 524 height 56
select select "****"
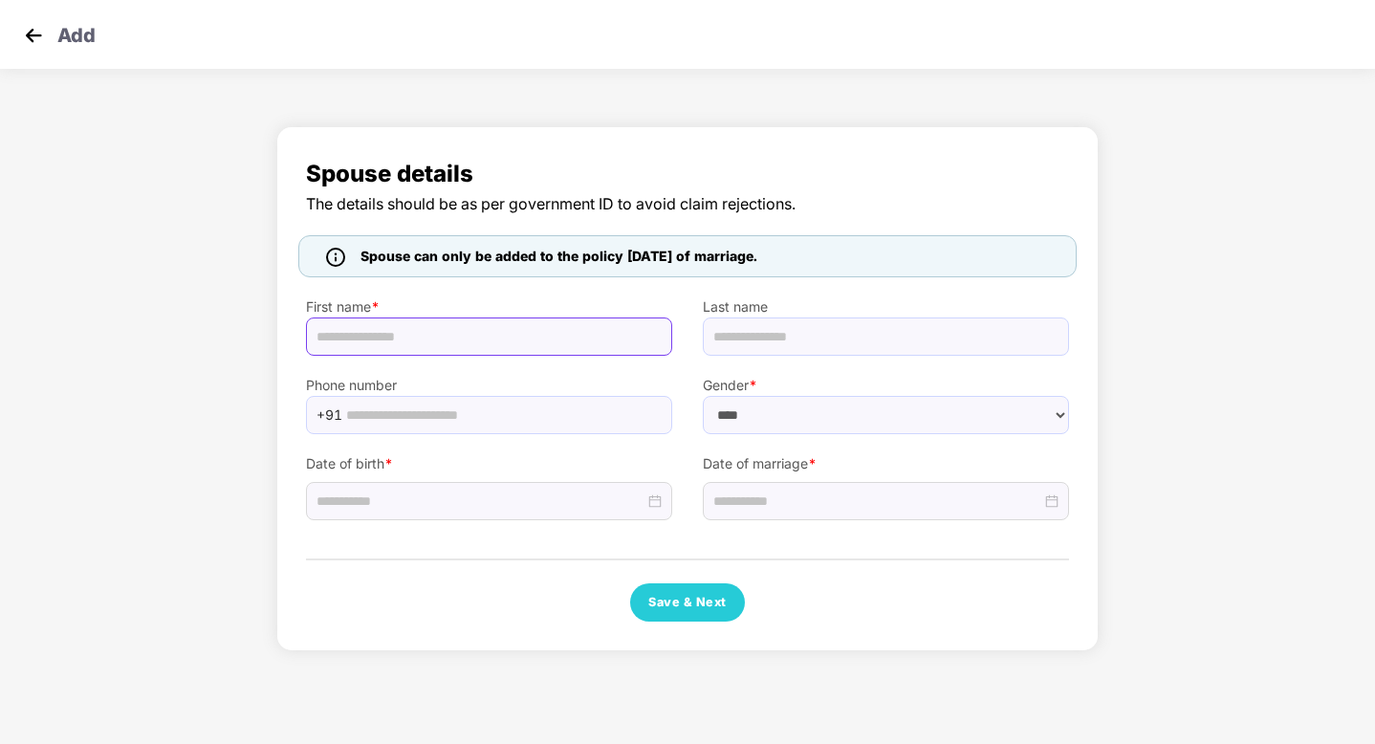
click at [501, 330] on input "text" at bounding box center [489, 337] width 366 height 38
type input "*****"
click at [762, 335] on input "text" at bounding box center [886, 337] width 366 height 38
type input "******"
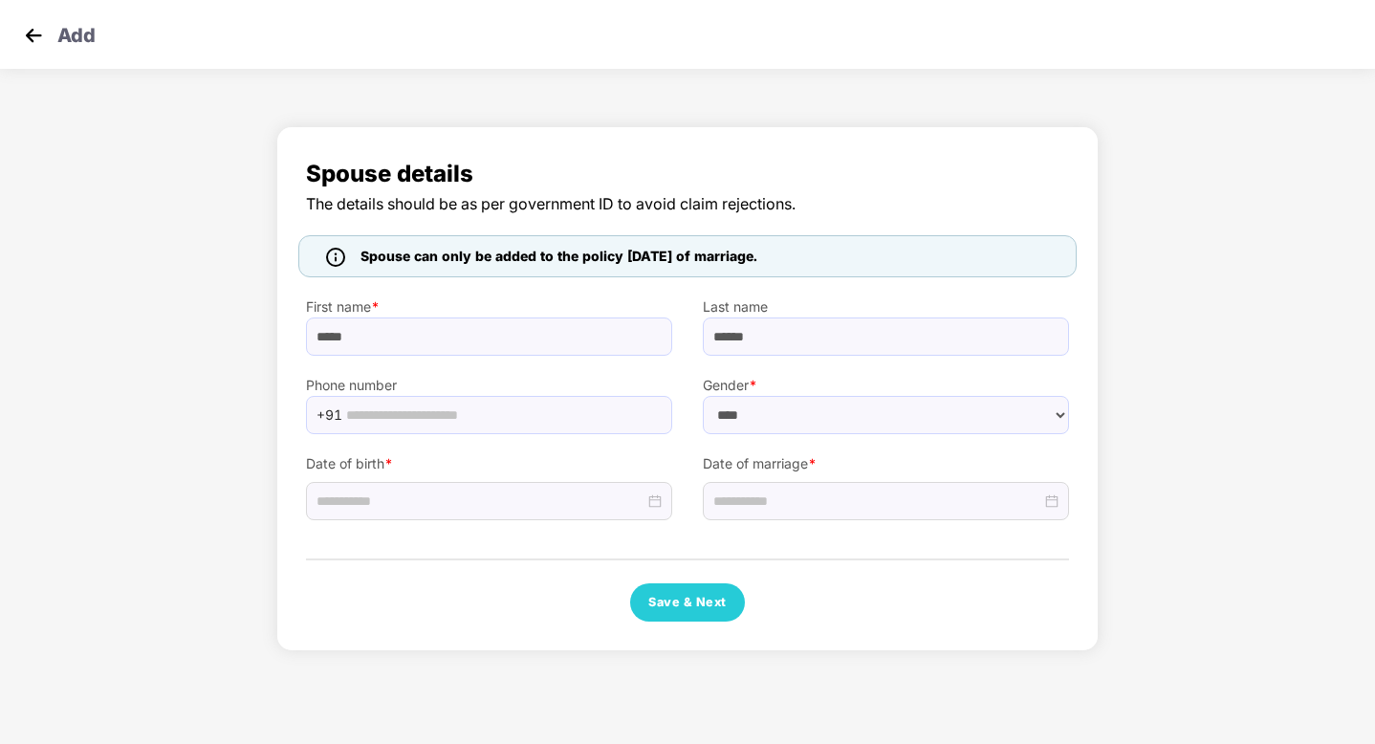
click at [424, 391] on label "Phone number" at bounding box center [489, 385] width 366 height 21
click at [425, 406] on input "text" at bounding box center [503, 415] width 315 height 29
type input "**********"
click at [434, 501] on input at bounding box center [481, 501] width 328 height 21
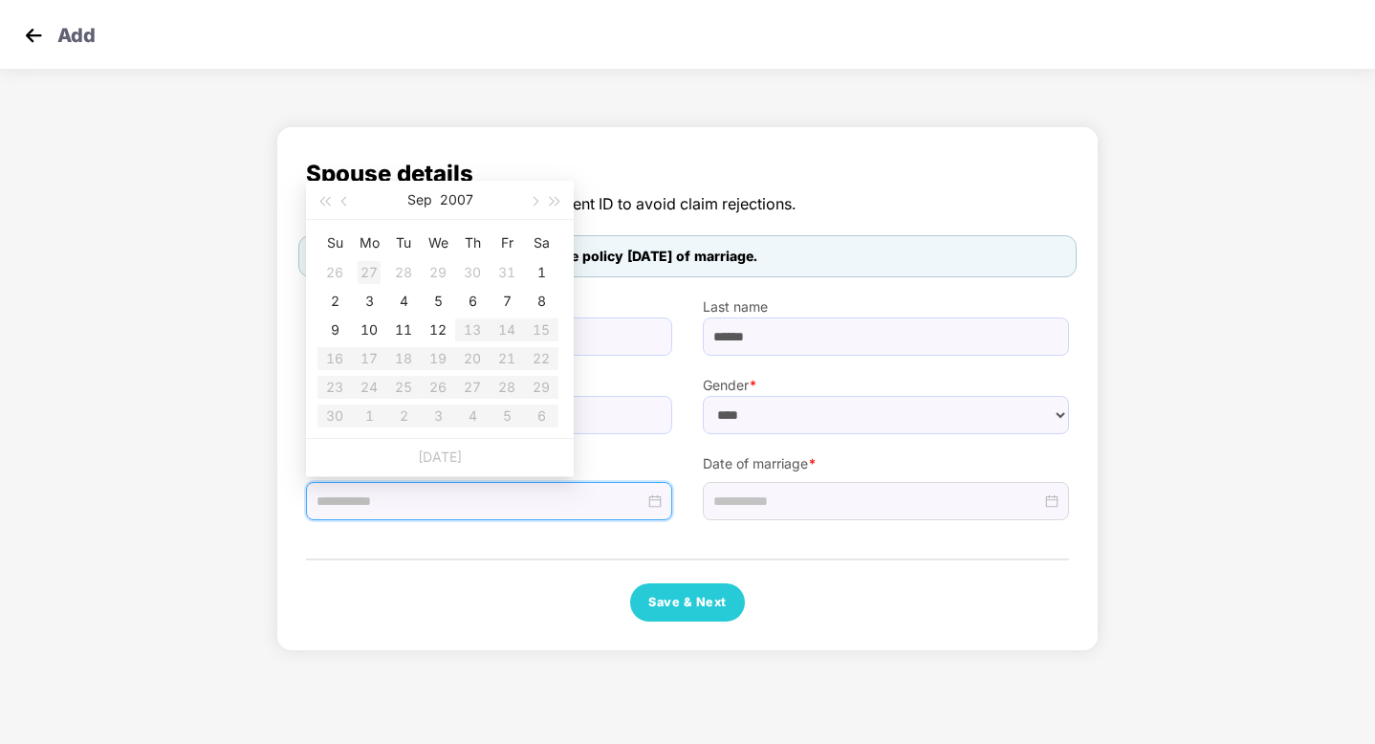
type input "**********"
click at [535, 495] on input at bounding box center [481, 501] width 328 height 21
click at [507, 568] on div "**********" at bounding box center [687, 389] width 763 height 466
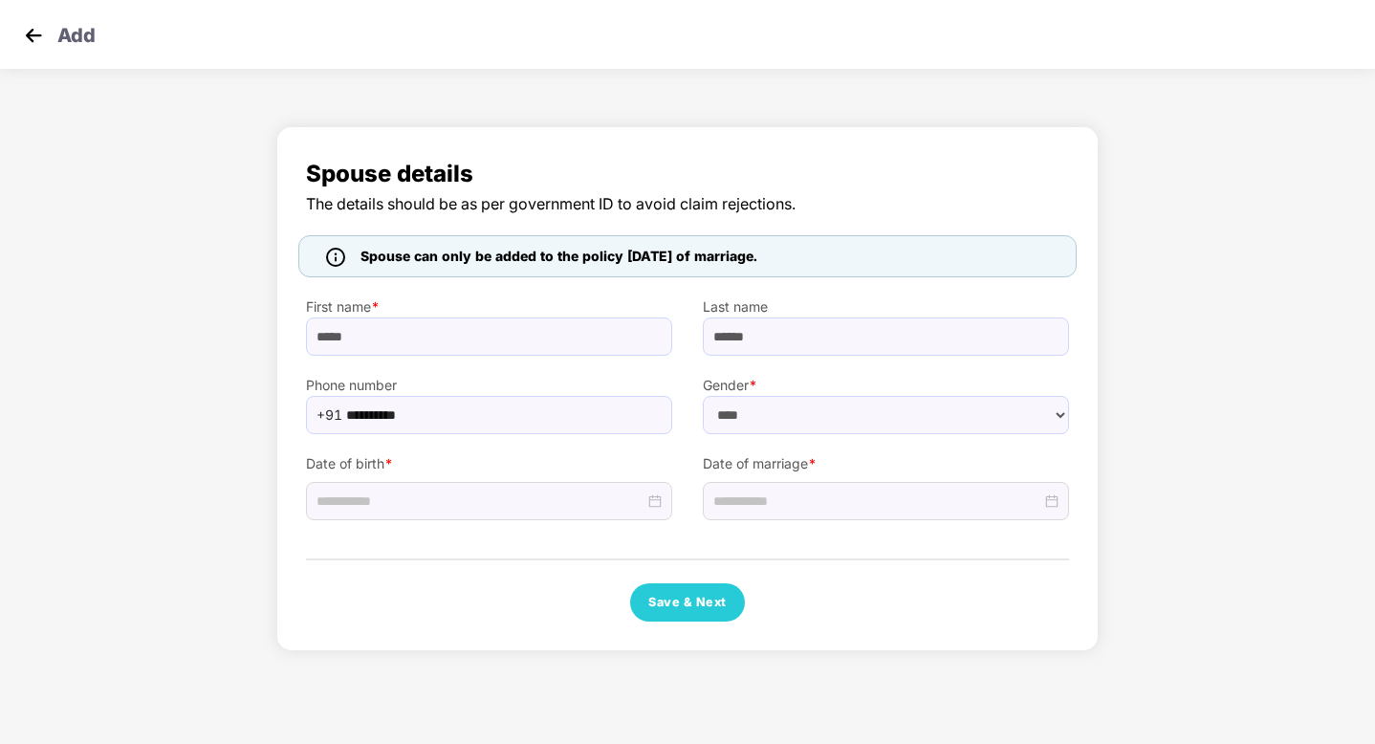
click at [507, 568] on div "**********" at bounding box center [687, 389] width 763 height 466
click at [654, 508] on div at bounding box center [489, 501] width 345 height 21
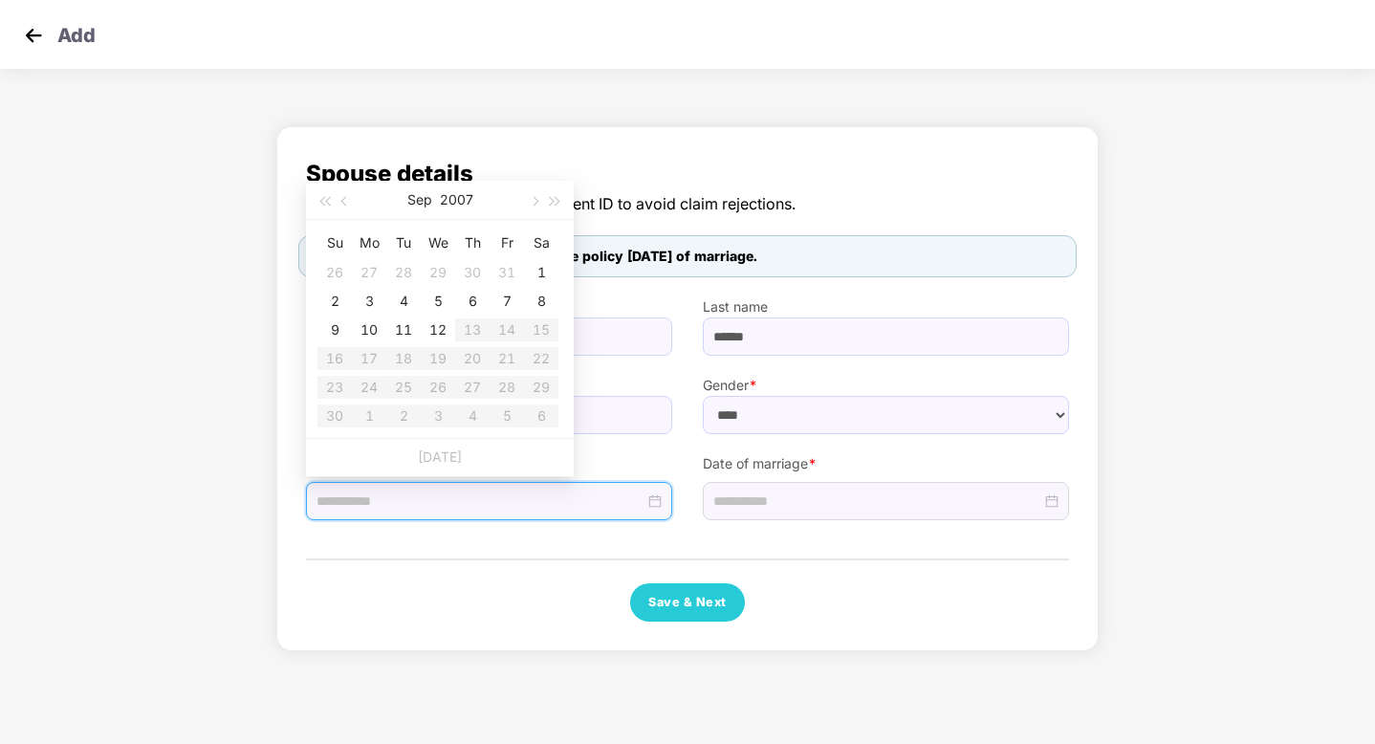
type input "**********"
click at [327, 201] on span "button" at bounding box center [324, 202] width 10 height 10
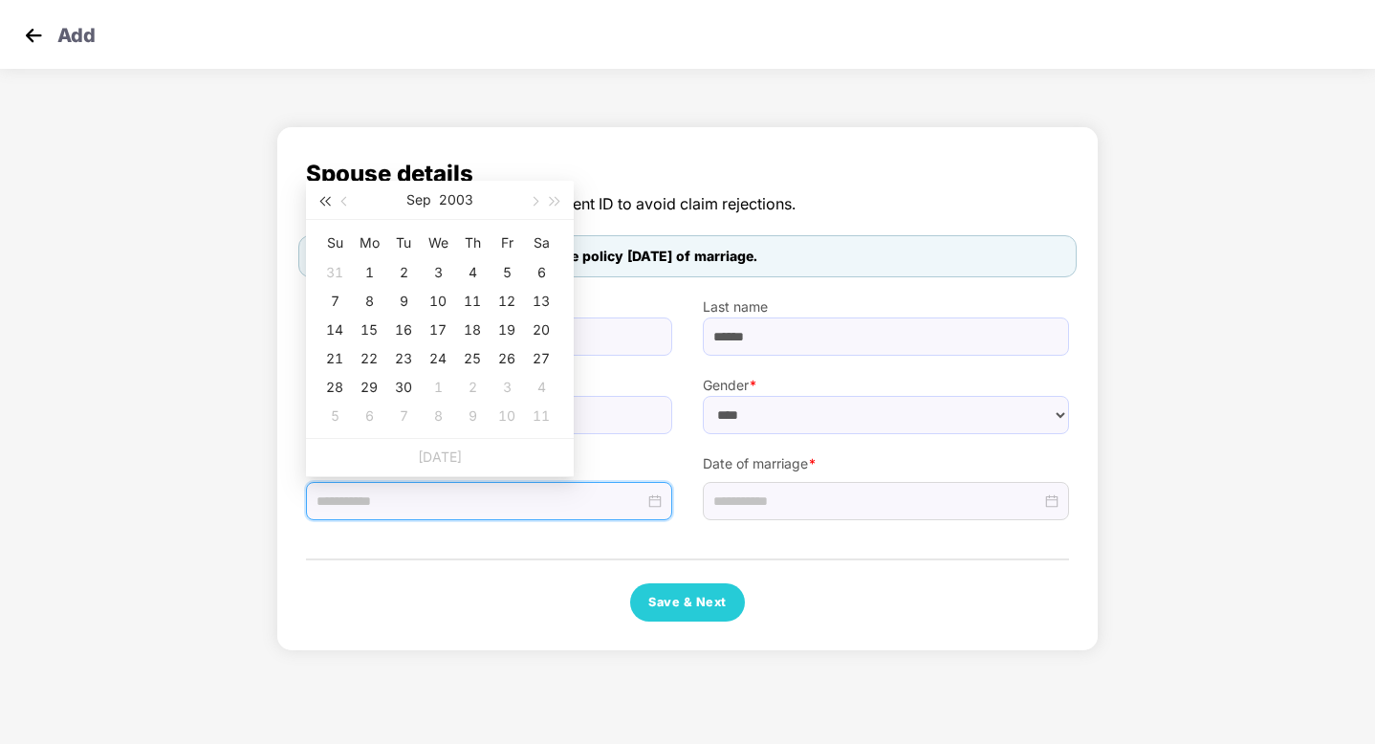
click at [327, 201] on span "button" at bounding box center [324, 202] width 10 height 10
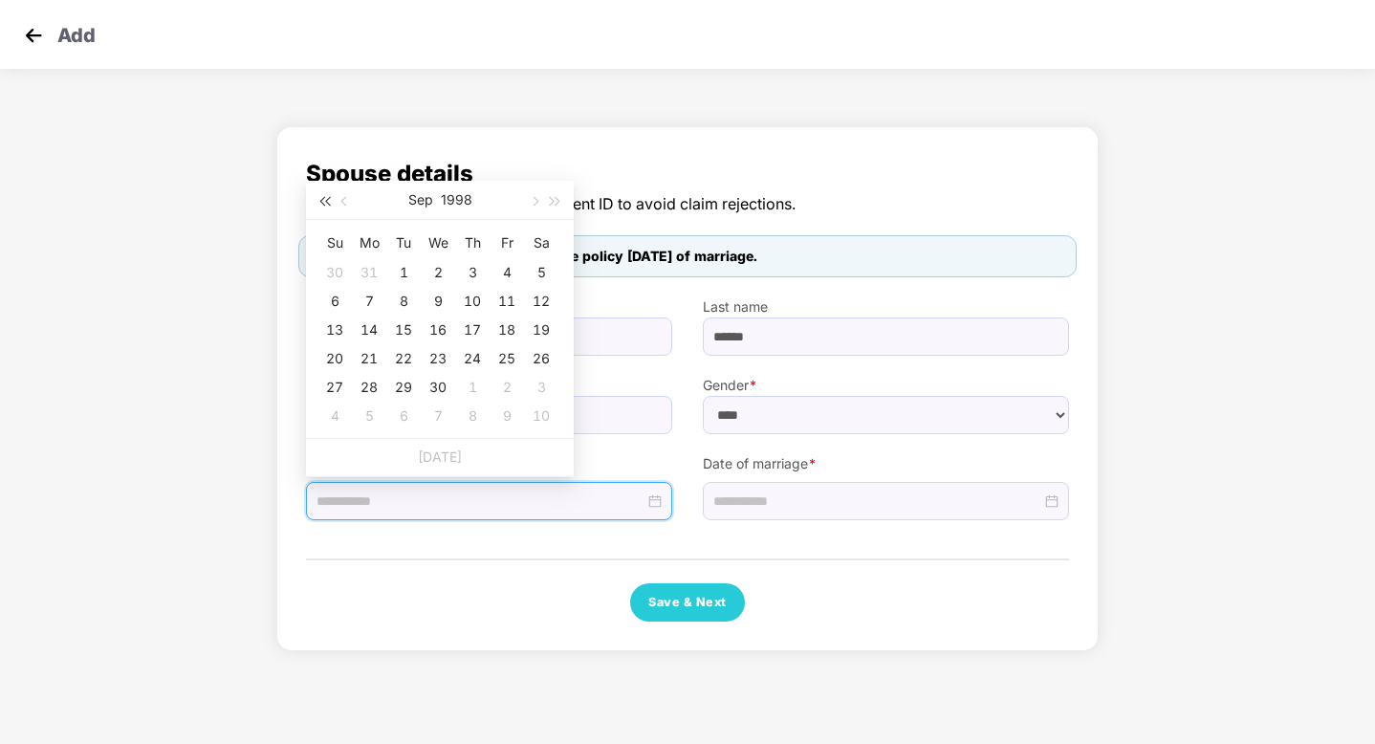
click at [327, 201] on span "button" at bounding box center [324, 202] width 10 height 10
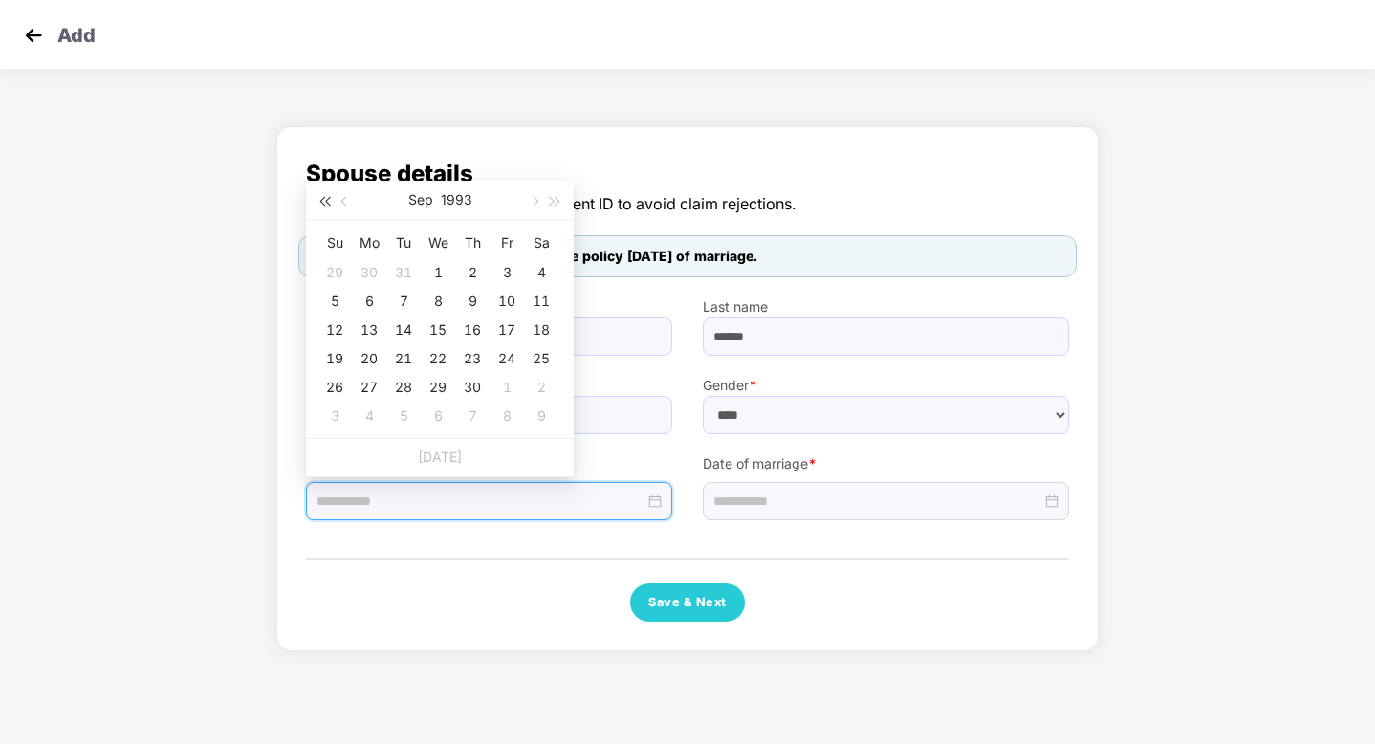
click at [327, 201] on span "button" at bounding box center [324, 202] width 10 height 10
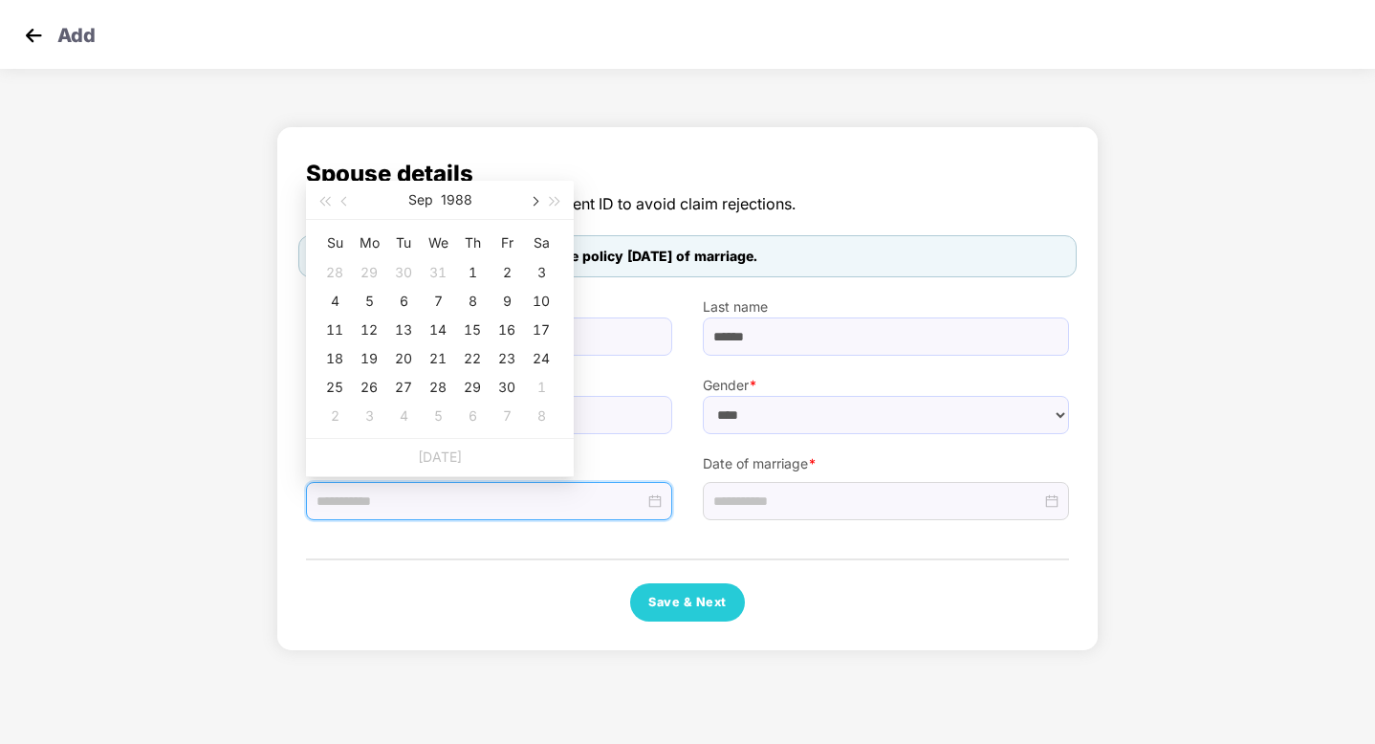
click at [536, 197] on button "button" at bounding box center [533, 200] width 21 height 38
type input "**********"
click at [467, 299] on div "8" at bounding box center [472, 301] width 23 height 23
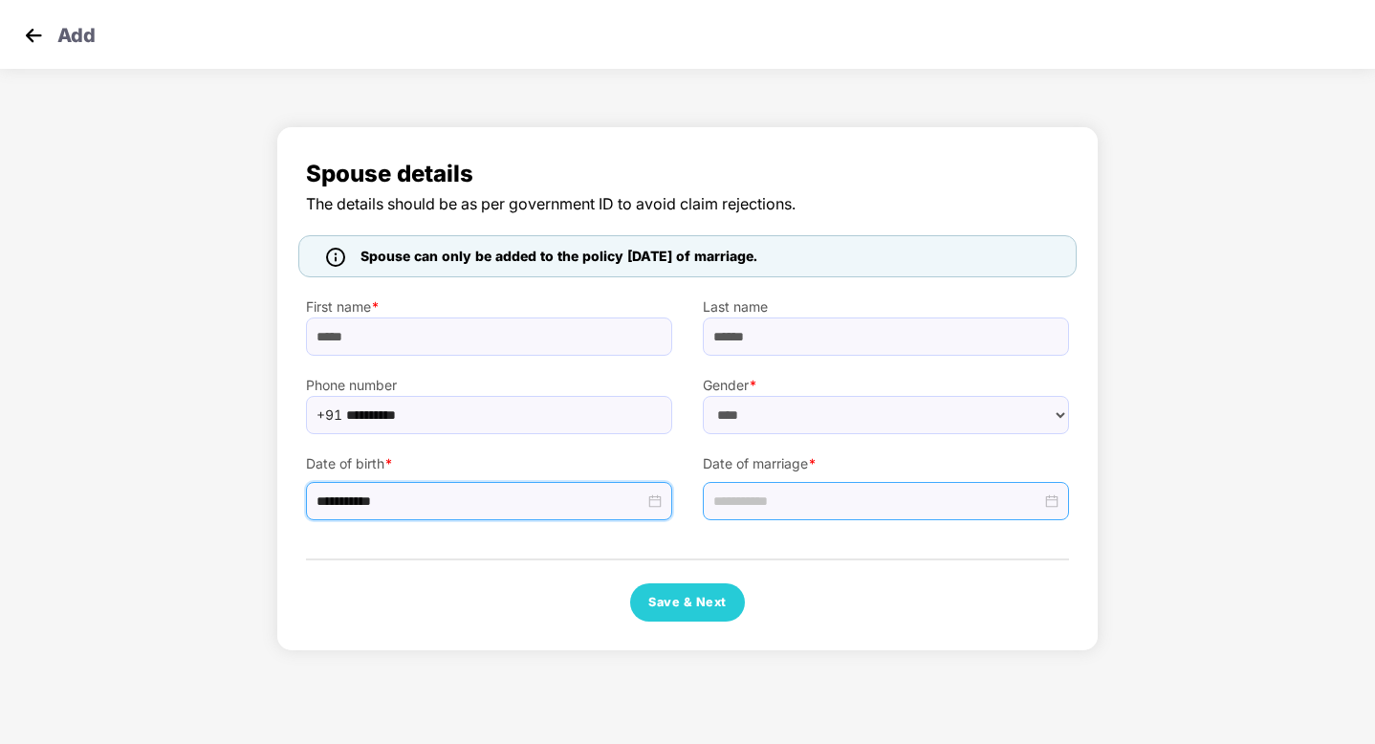
click at [1057, 499] on div at bounding box center [886, 501] width 345 height 21
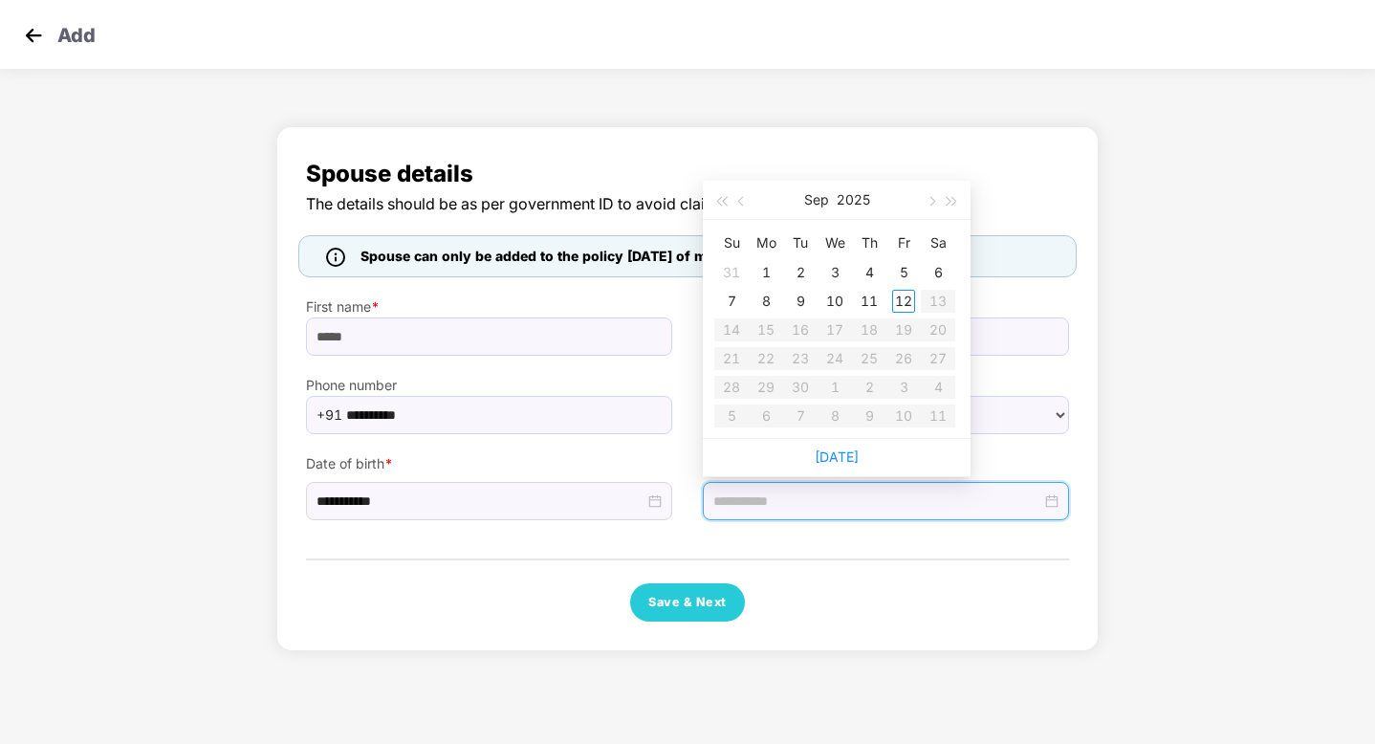
type input "**********"
click at [722, 202] on span "button" at bounding box center [721, 202] width 10 height 10
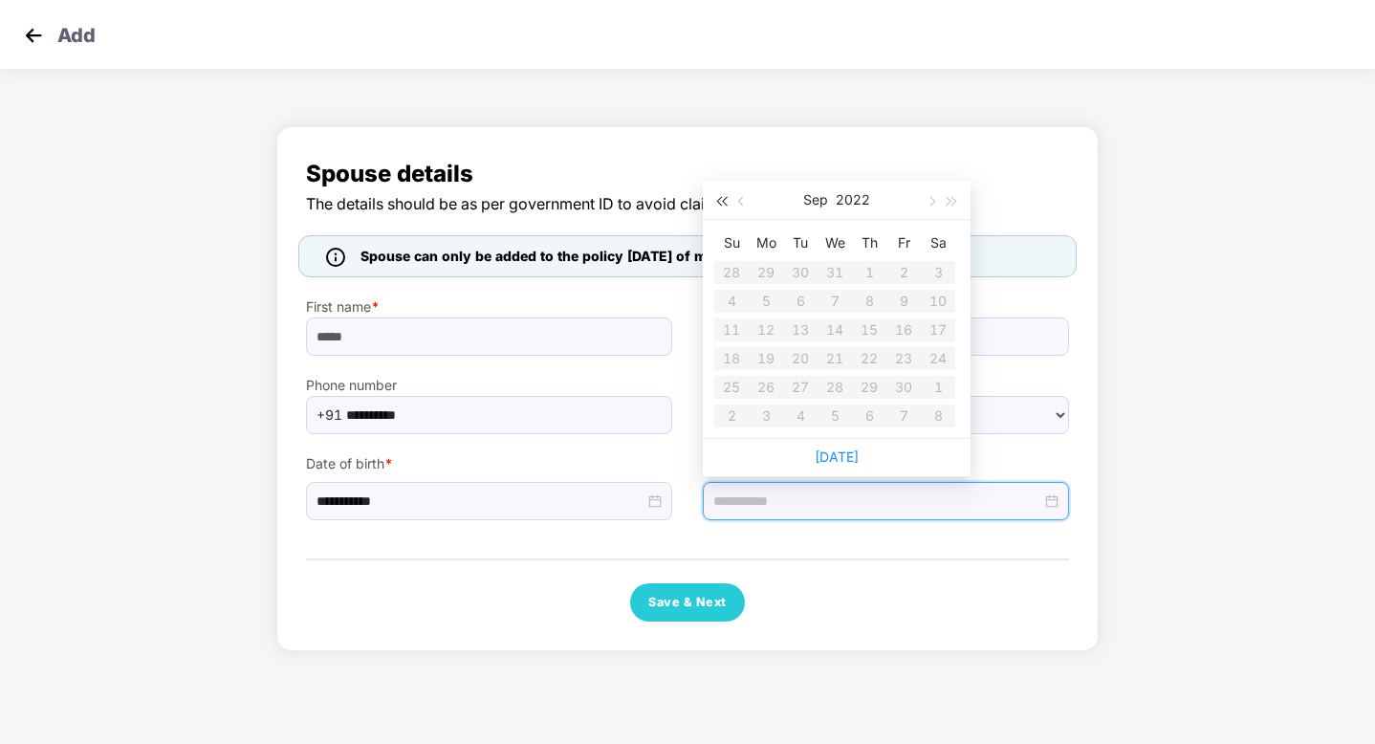
click at [722, 202] on span "button" at bounding box center [721, 202] width 10 height 10
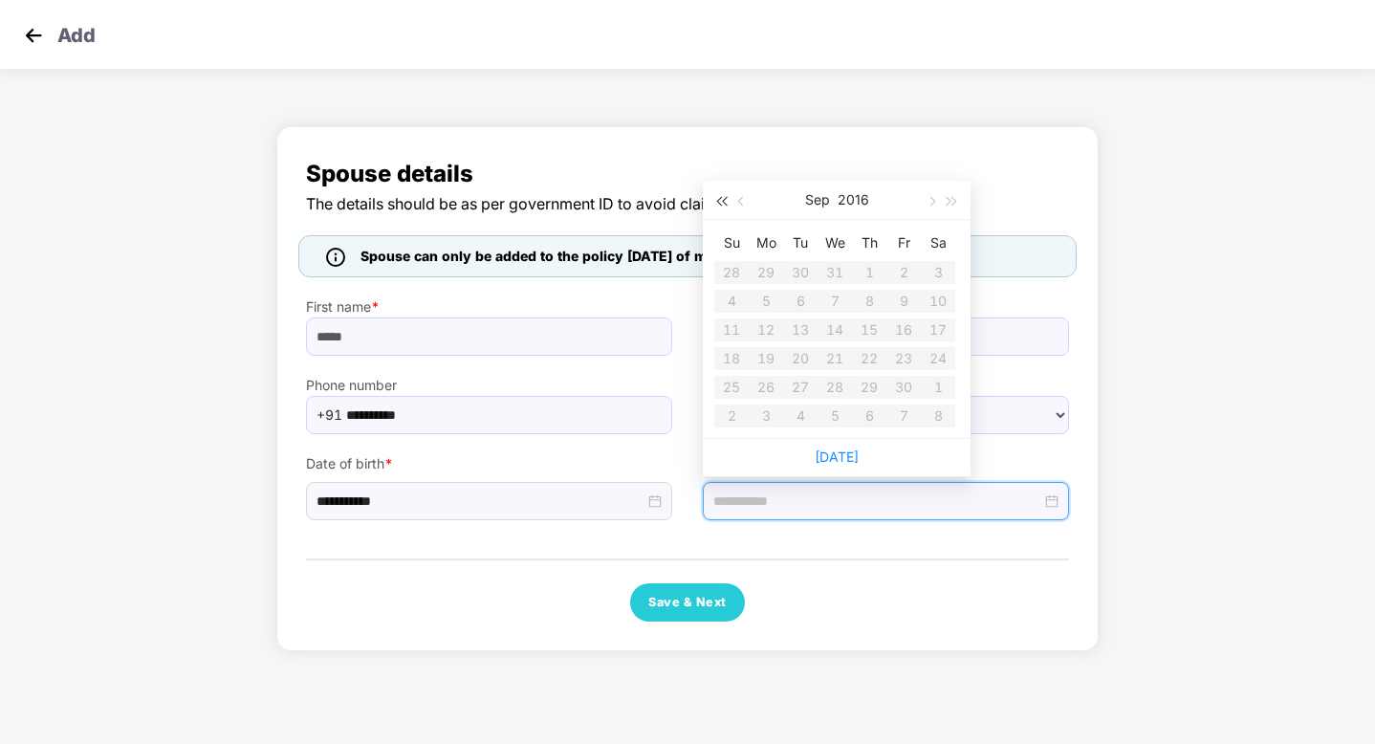
click at [722, 202] on span "button" at bounding box center [721, 202] width 10 height 10
click at [931, 200] on span "button" at bounding box center [931, 202] width 10 height 10
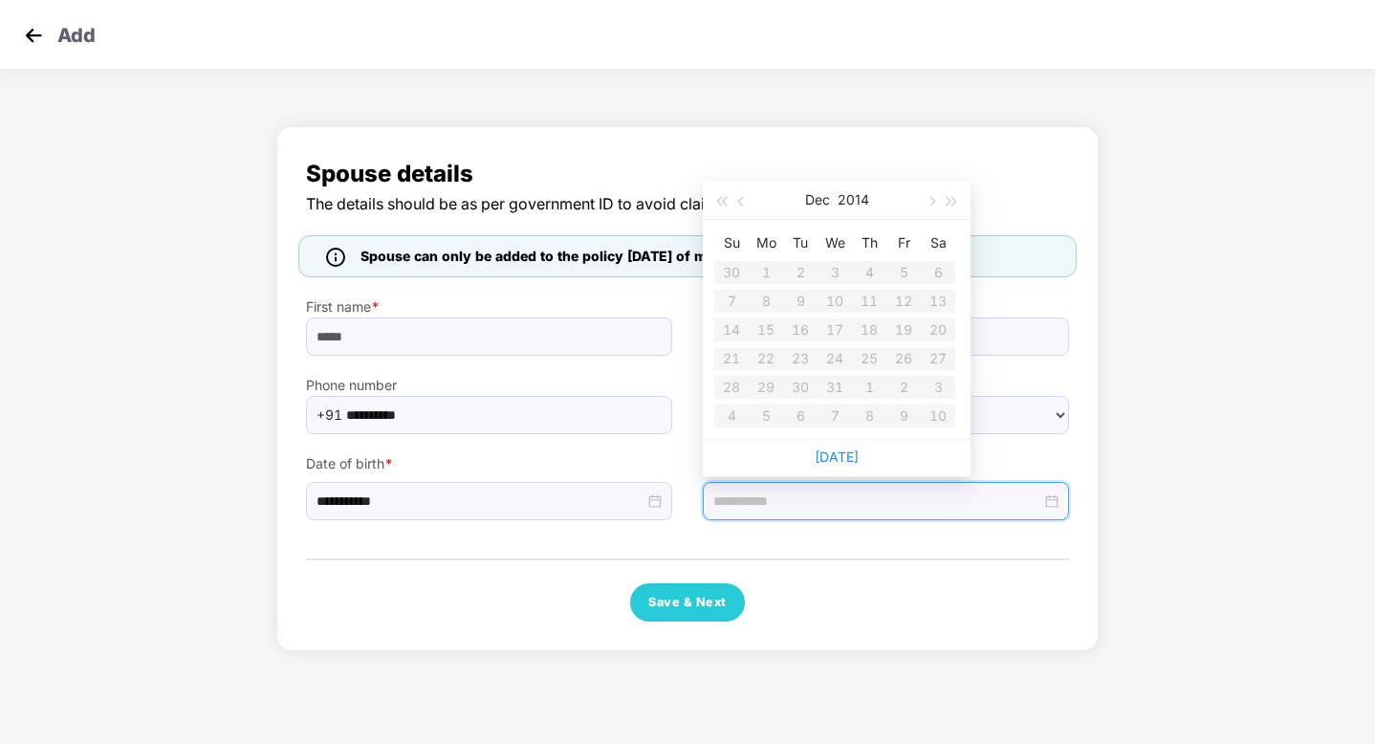
click at [906, 275] on table "Su Mo Tu We Th Fr Sa 30 1 2 3 4 5 6 7 8 9 10 11 12 13 14 15 16 17 18 19 20 21 2…" at bounding box center [835, 329] width 241 height 203
click at [509, 284] on div "First name * *****" at bounding box center [489, 316] width 397 height 78
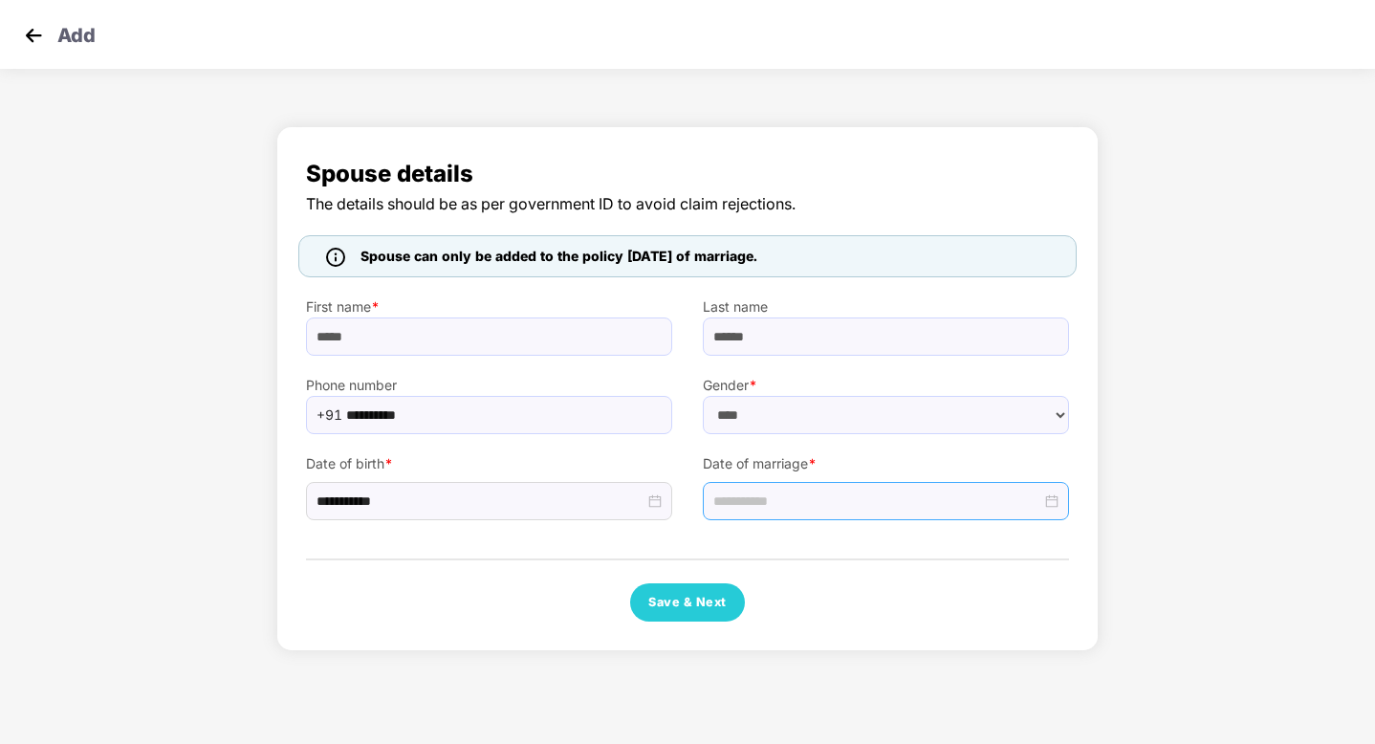
click at [775, 500] on input at bounding box center [878, 501] width 328 height 21
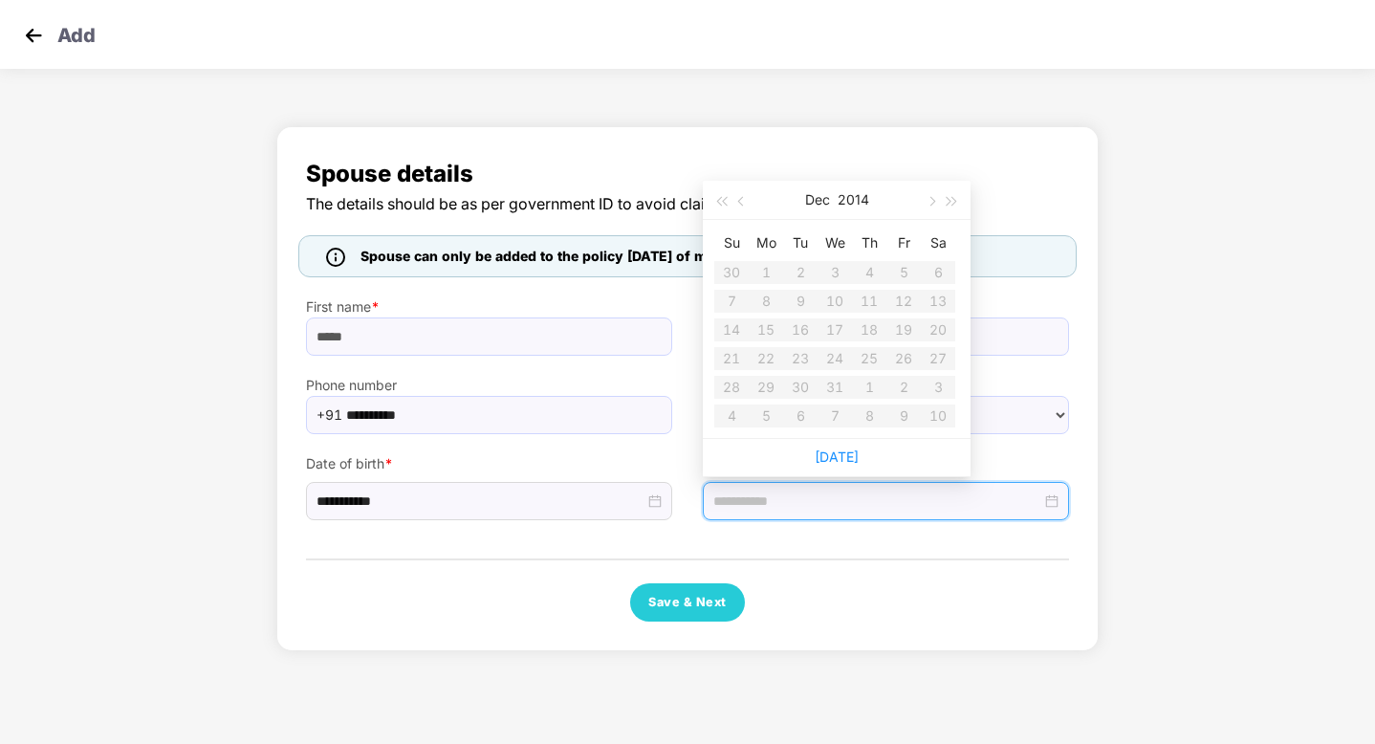
click at [37, 31] on img at bounding box center [33, 35] width 29 height 29
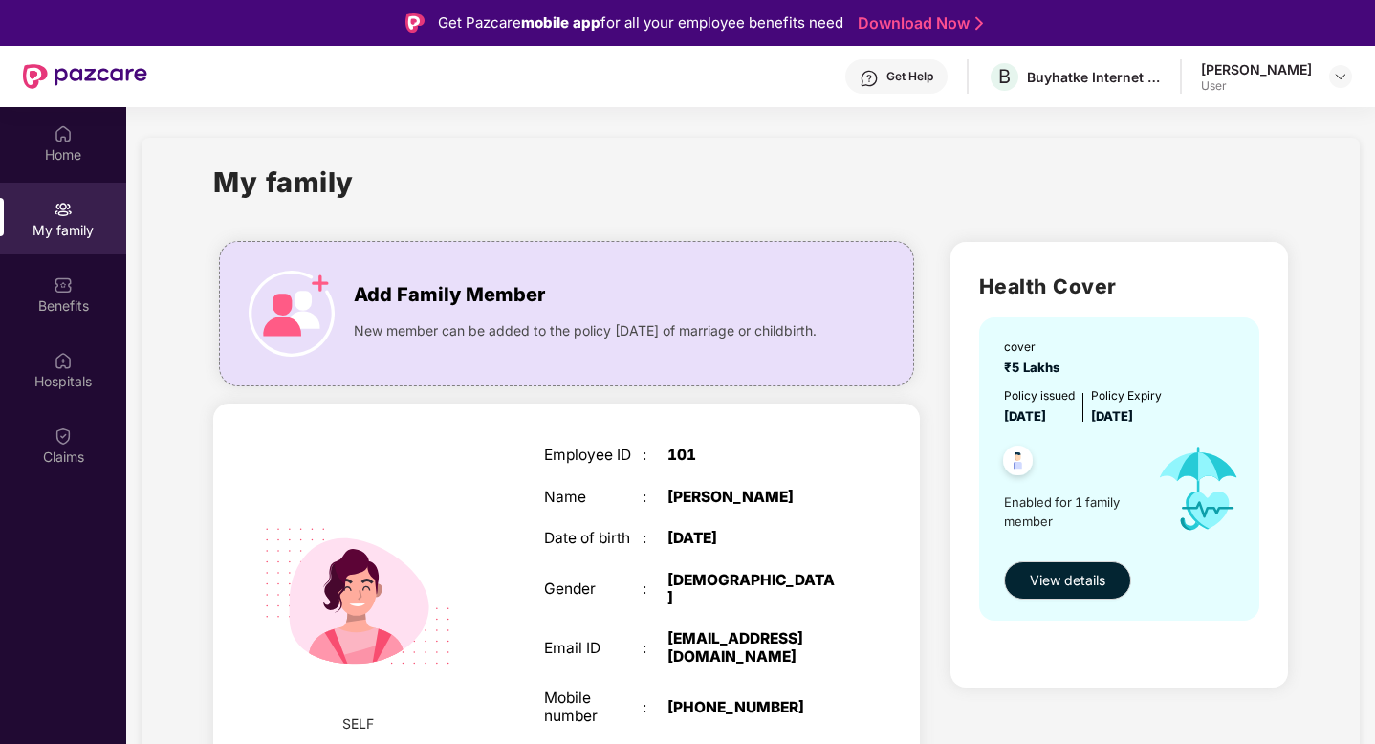
scroll to position [25, 0]
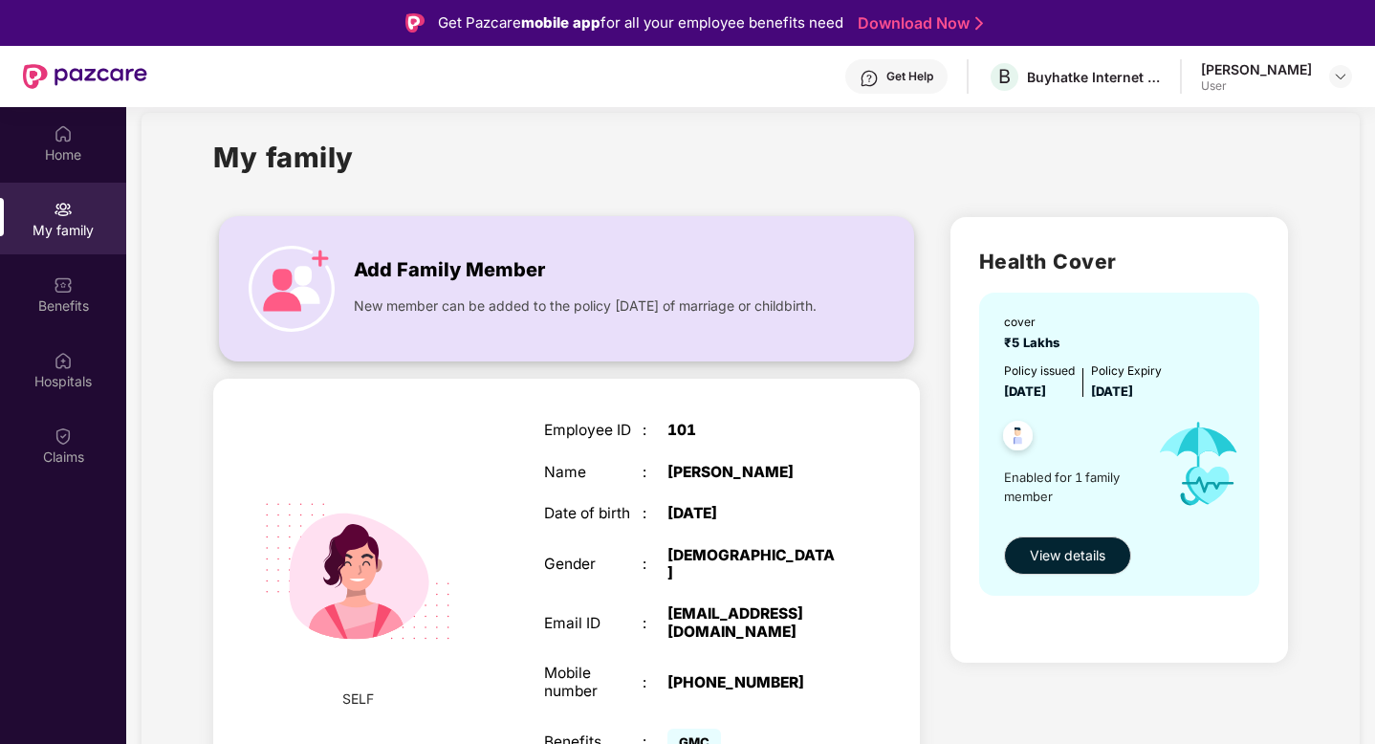
click at [468, 282] on span "Add Family Member" at bounding box center [449, 270] width 191 height 30
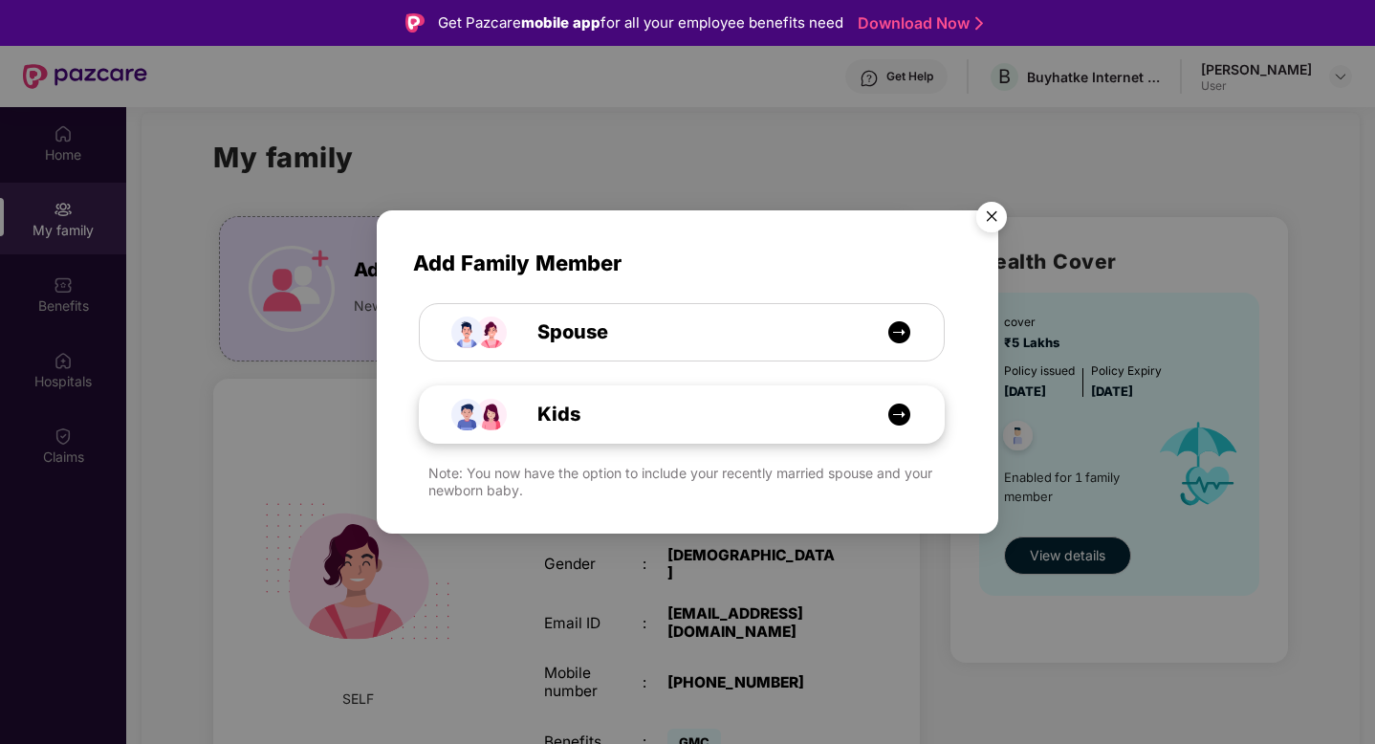
click at [908, 407] on img at bounding box center [900, 415] width 24 height 24
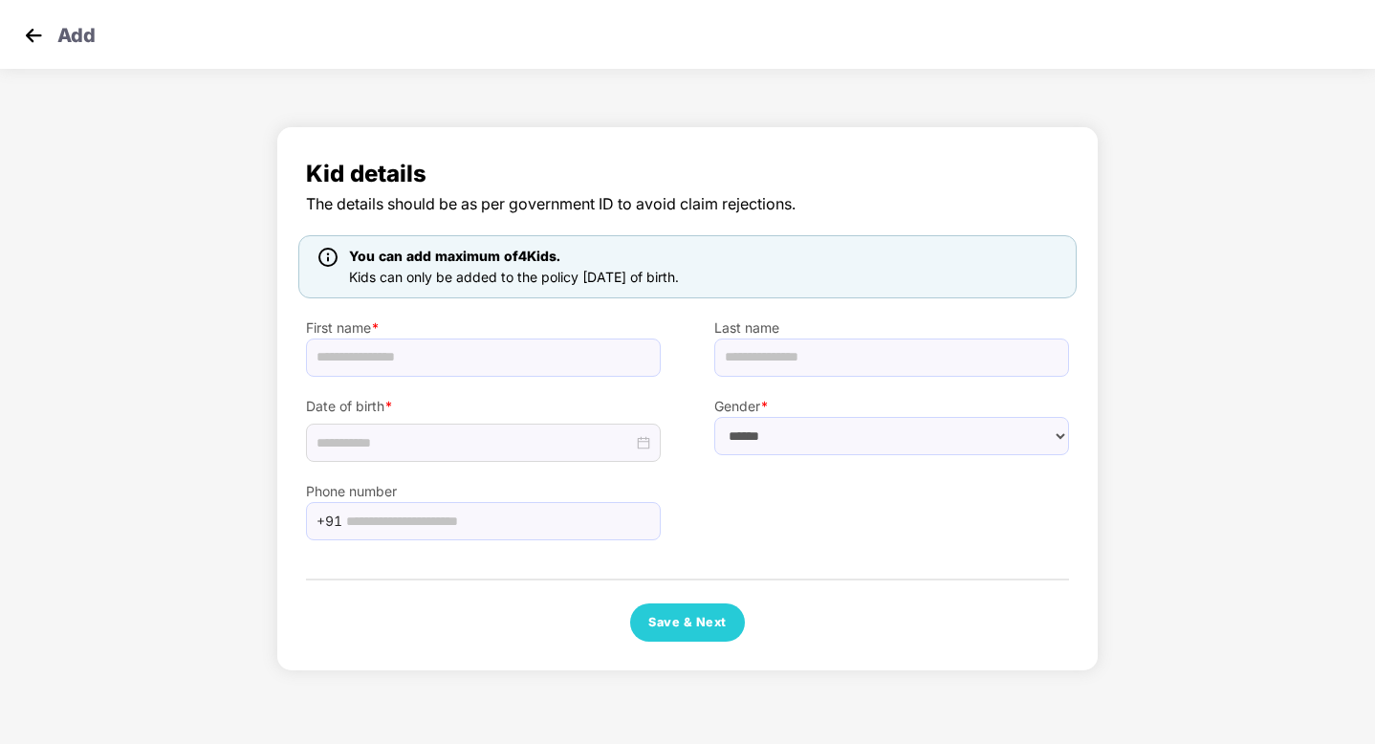
click at [34, 37] on img at bounding box center [33, 35] width 29 height 29
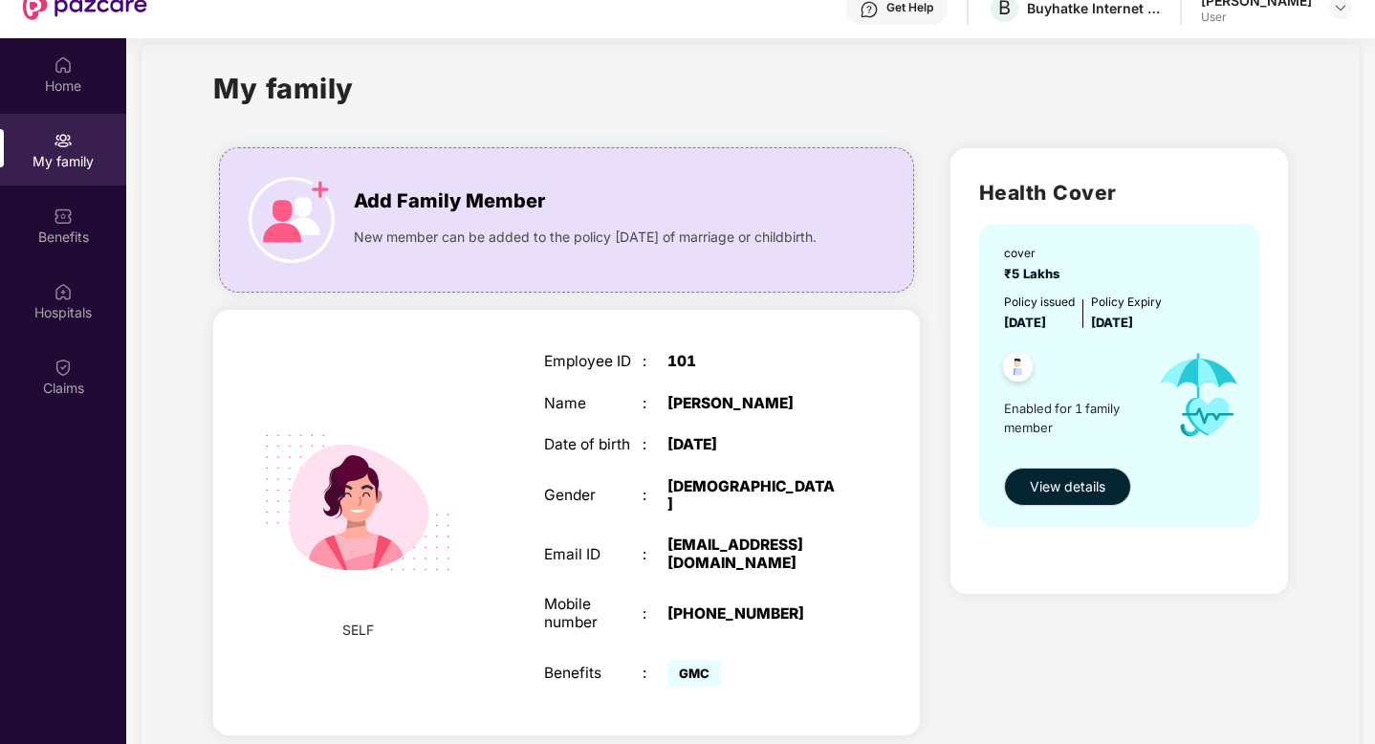
scroll to position [77, 0]
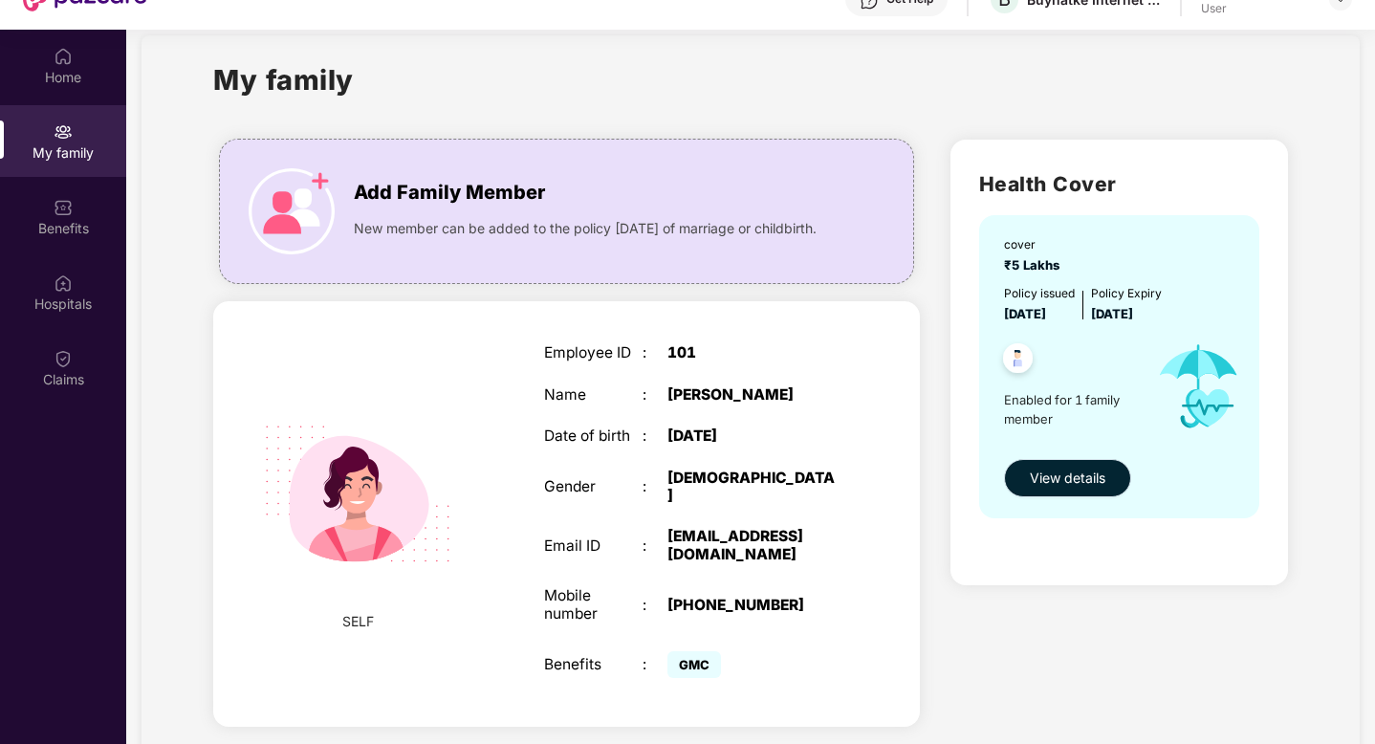
click at [1064, 475] on span "View details" at bounding box center [1068, 478] width 76 height 21
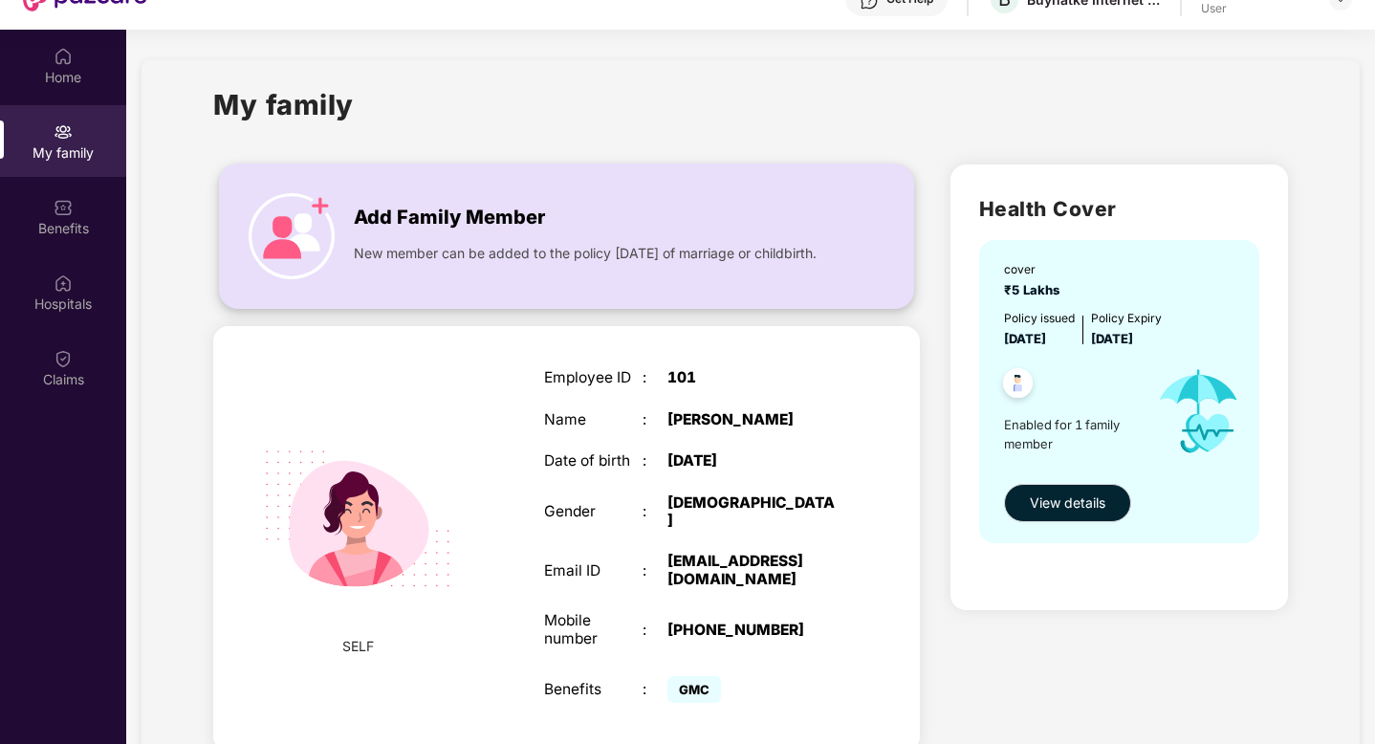
click at [735, 262] on span "New member can be added to the policy [DATE] of marriage or childbirth." at bounding box center [585, 253] width 463 height 21
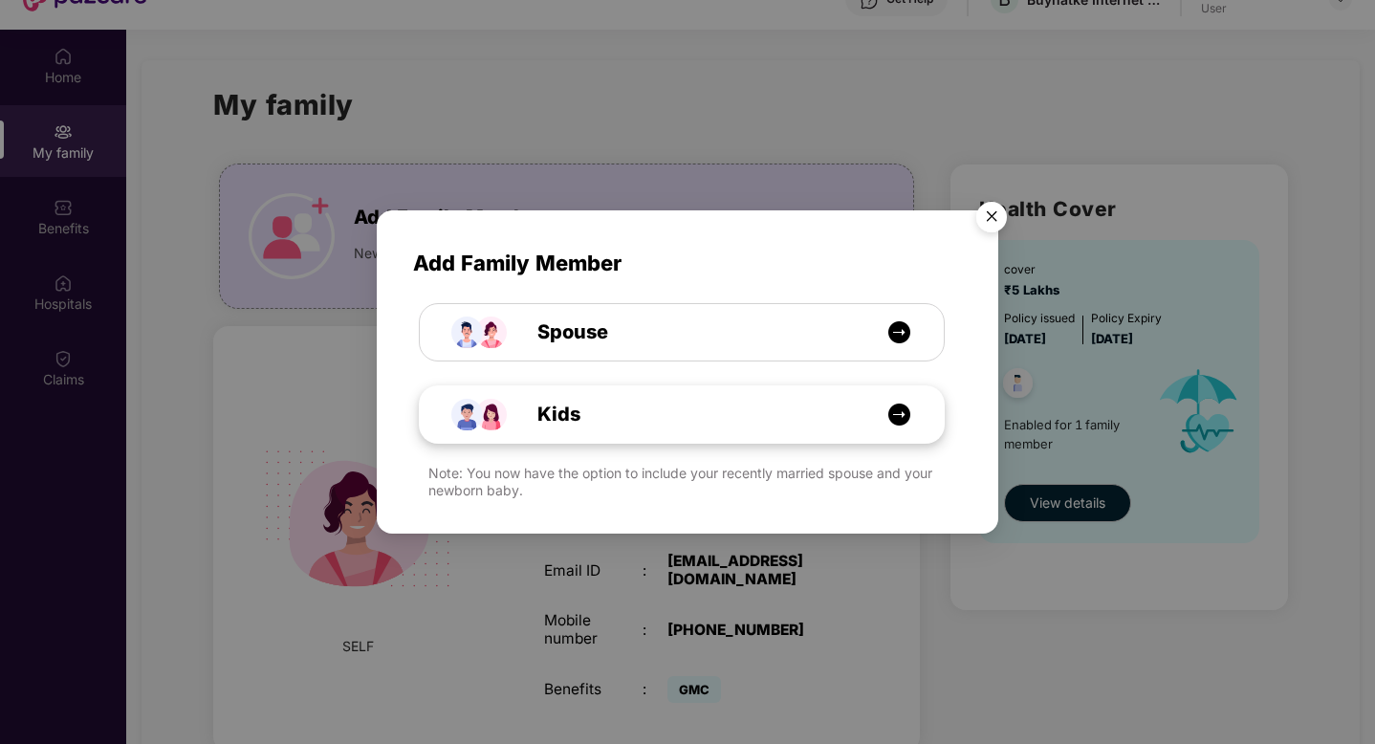
click at [632, 429] on div "Kids" at bounding box center [682, 414] width 524 height 56
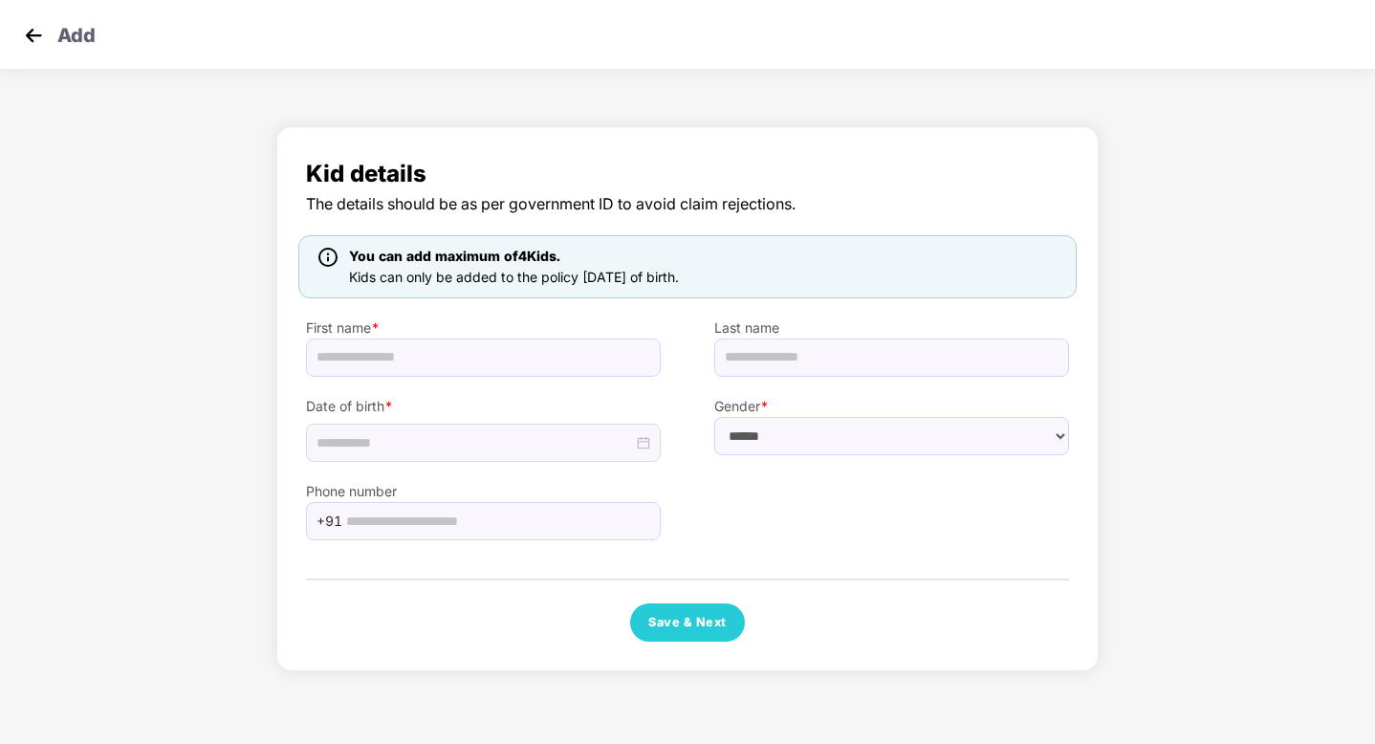
click at [38, 40] on img at bounding box center [33, 35] width 29 height 29
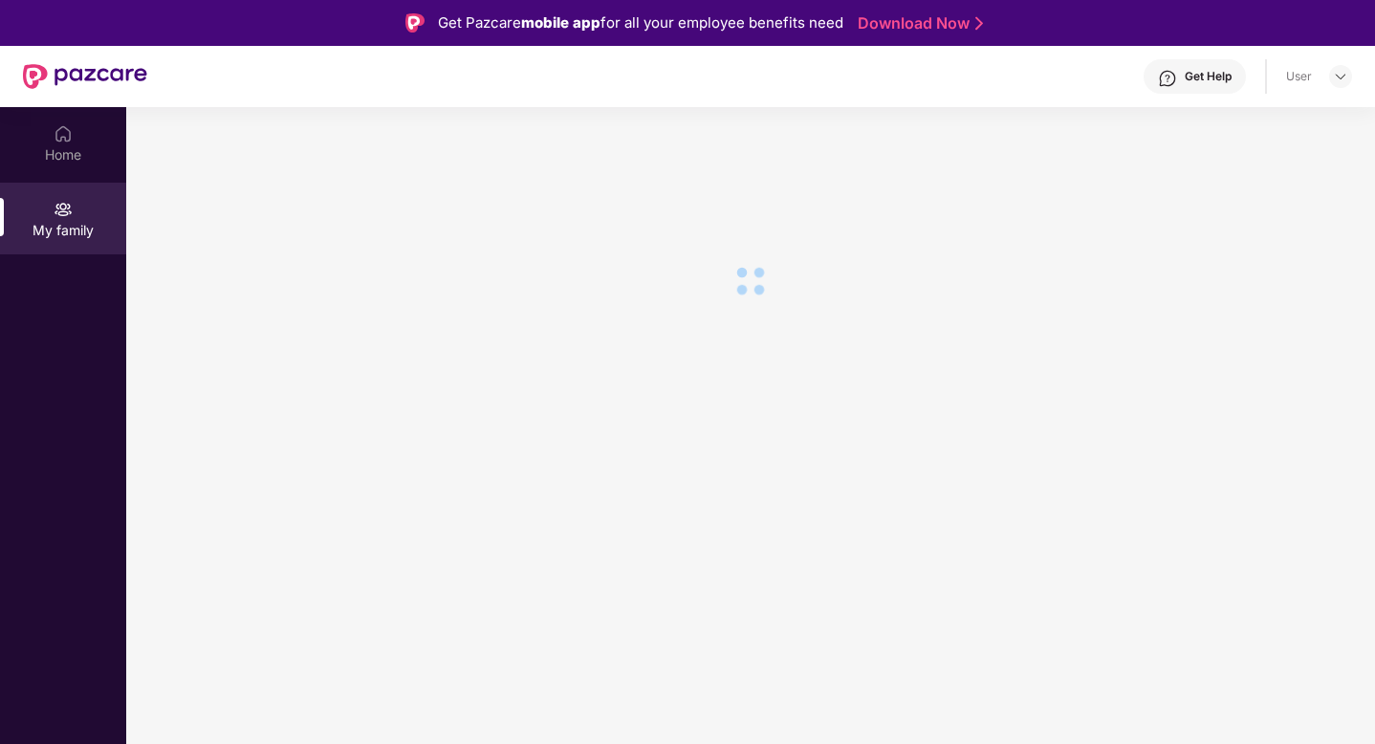
scroll to position [77, 0]
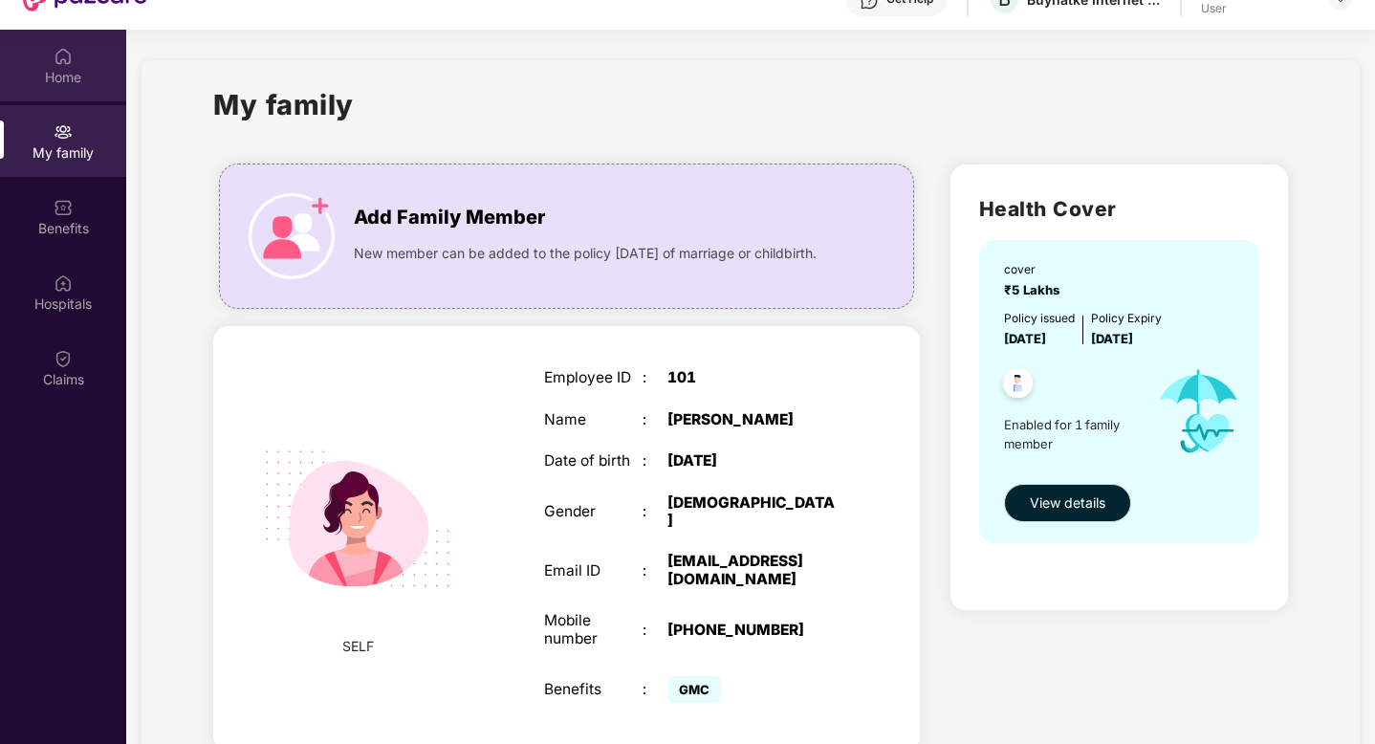
click at [66, 77] on div "Home" at bounding box center [63, 77] width 126 height 19
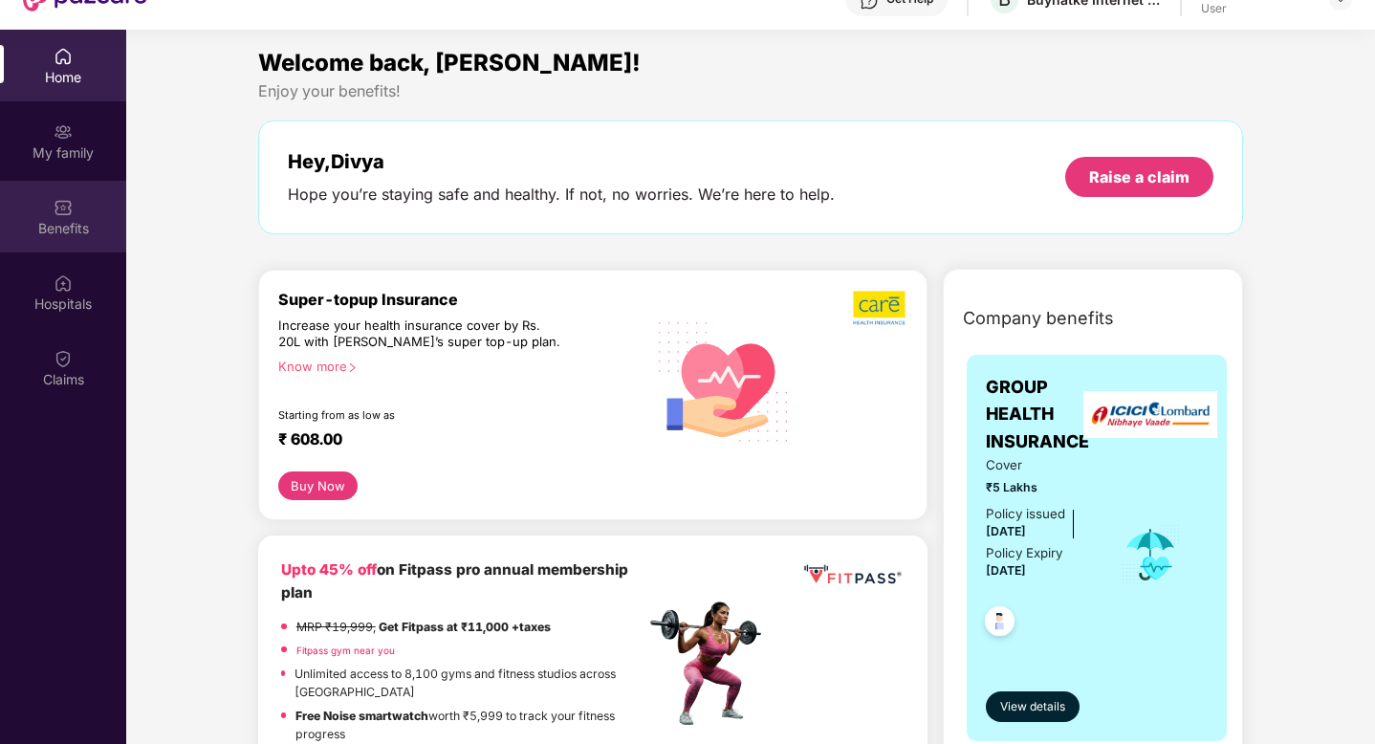
click at [66, 221] on div "Benefits" at bounding box center [63, 228] width 126 height 19
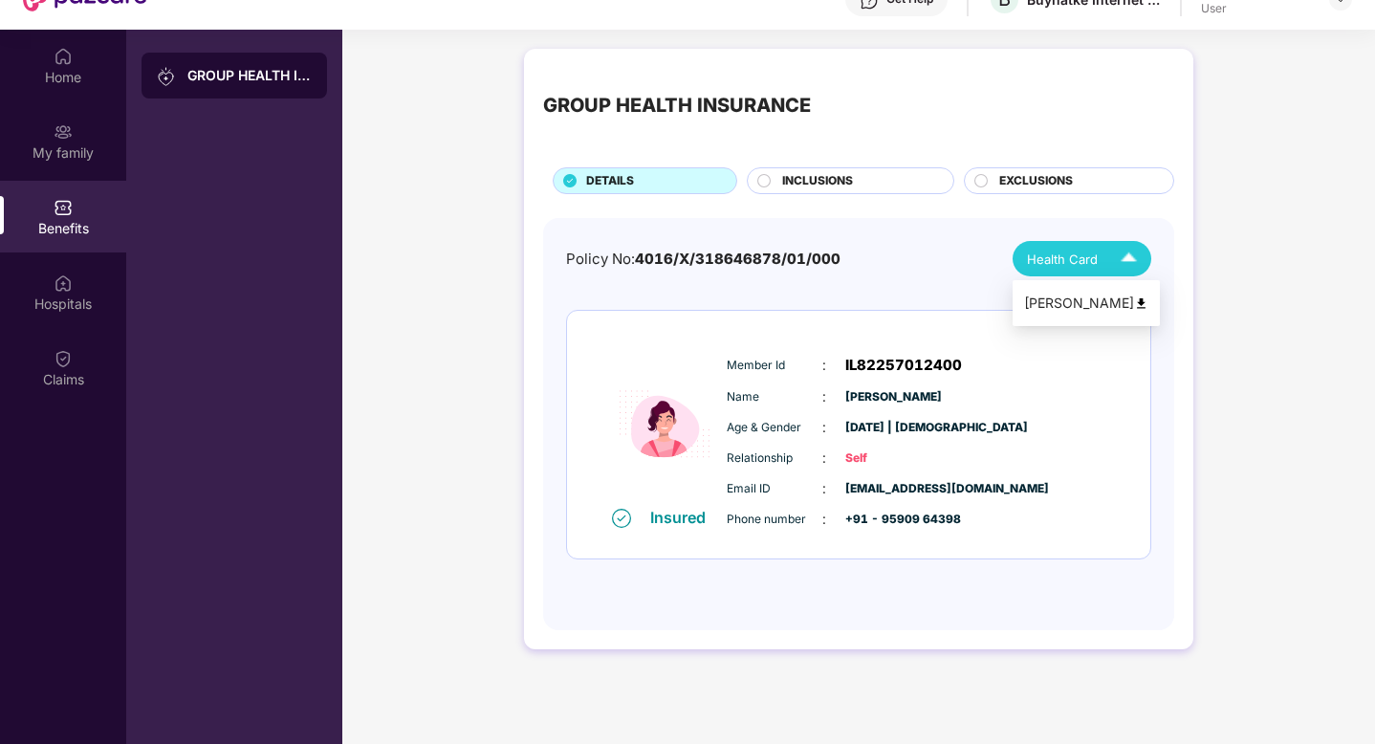
click at [1092, 255] on span "Health Card" at bounding box center [1062, 259] width 71 height 19
click at [1120, 270] on img at bounding box center [1128, 258] width 33 height 33
click at [1136, 308] on img at bounding box center [1141, 304] width 14 height 14
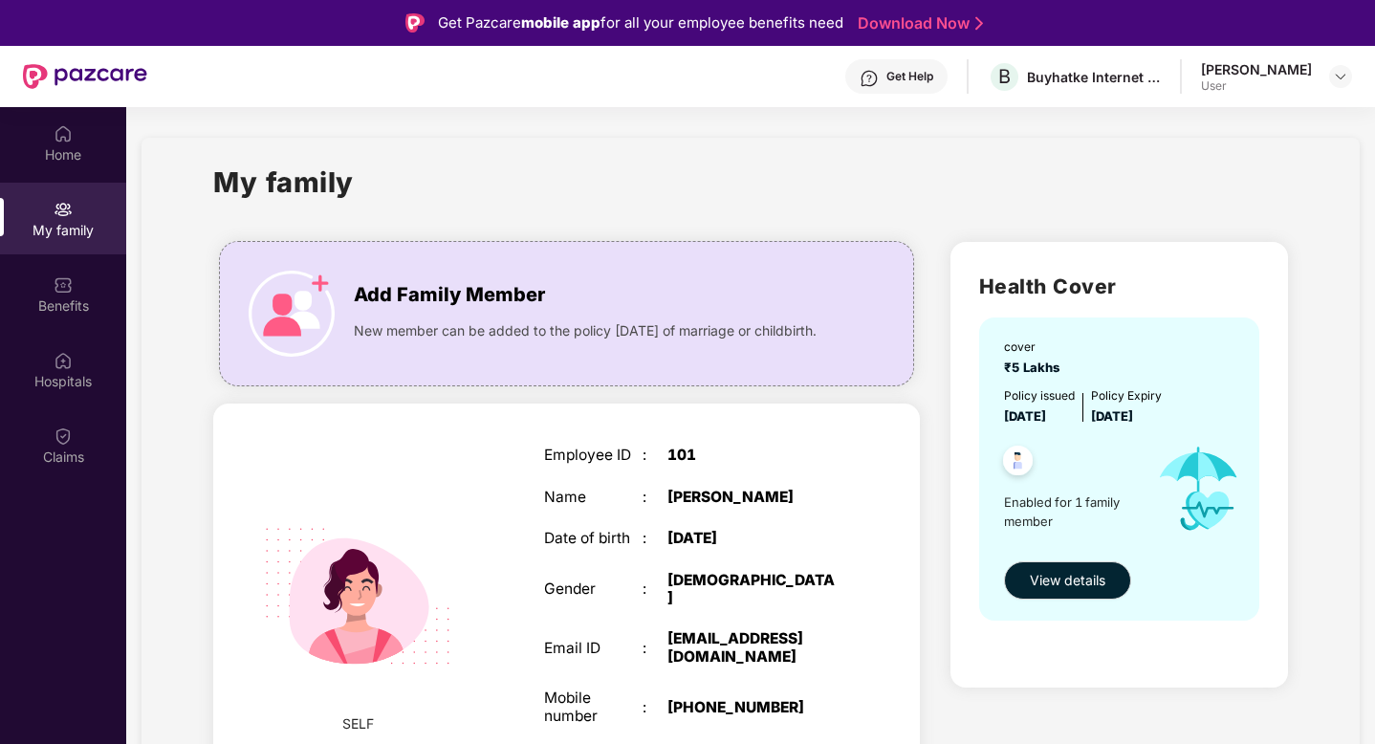
scroll to position [25, 0]
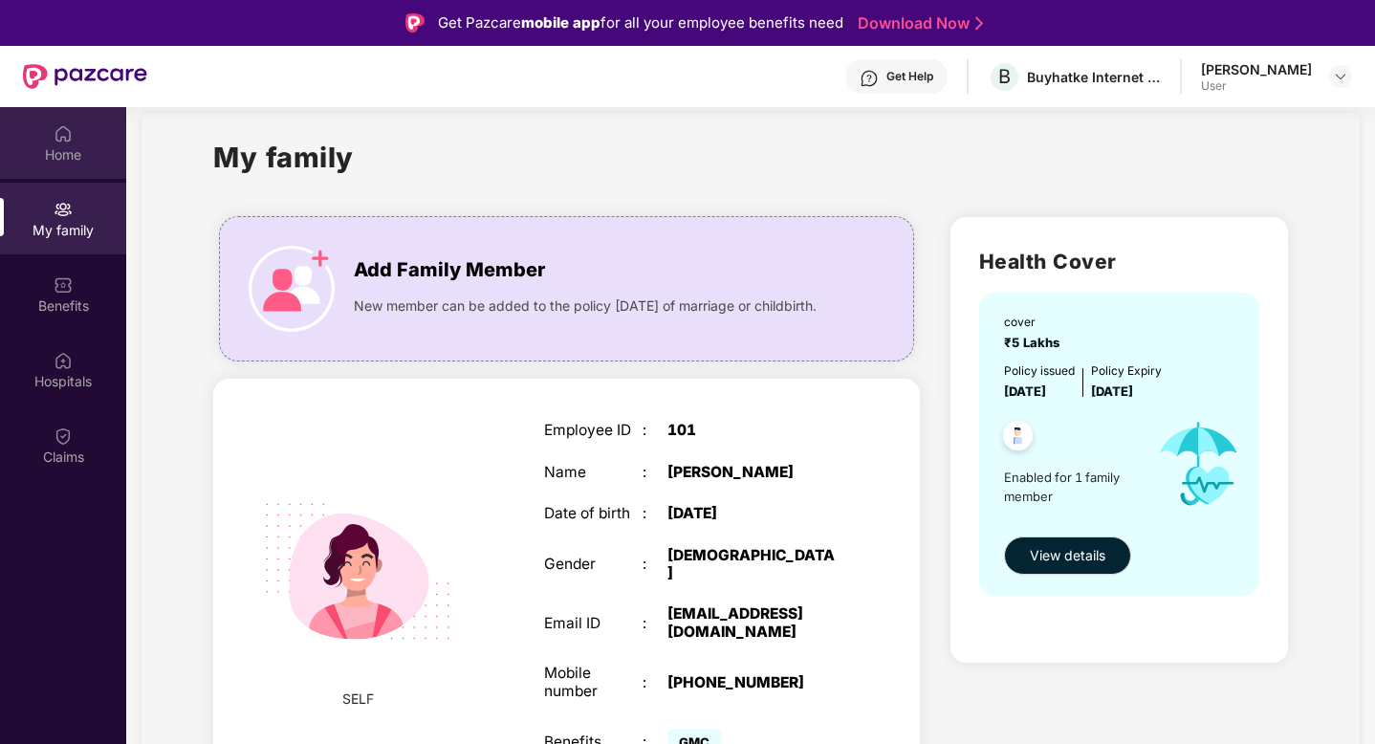
click at [75, 149] on div "Home" at bounding box center [63, 154] width 126 height 19
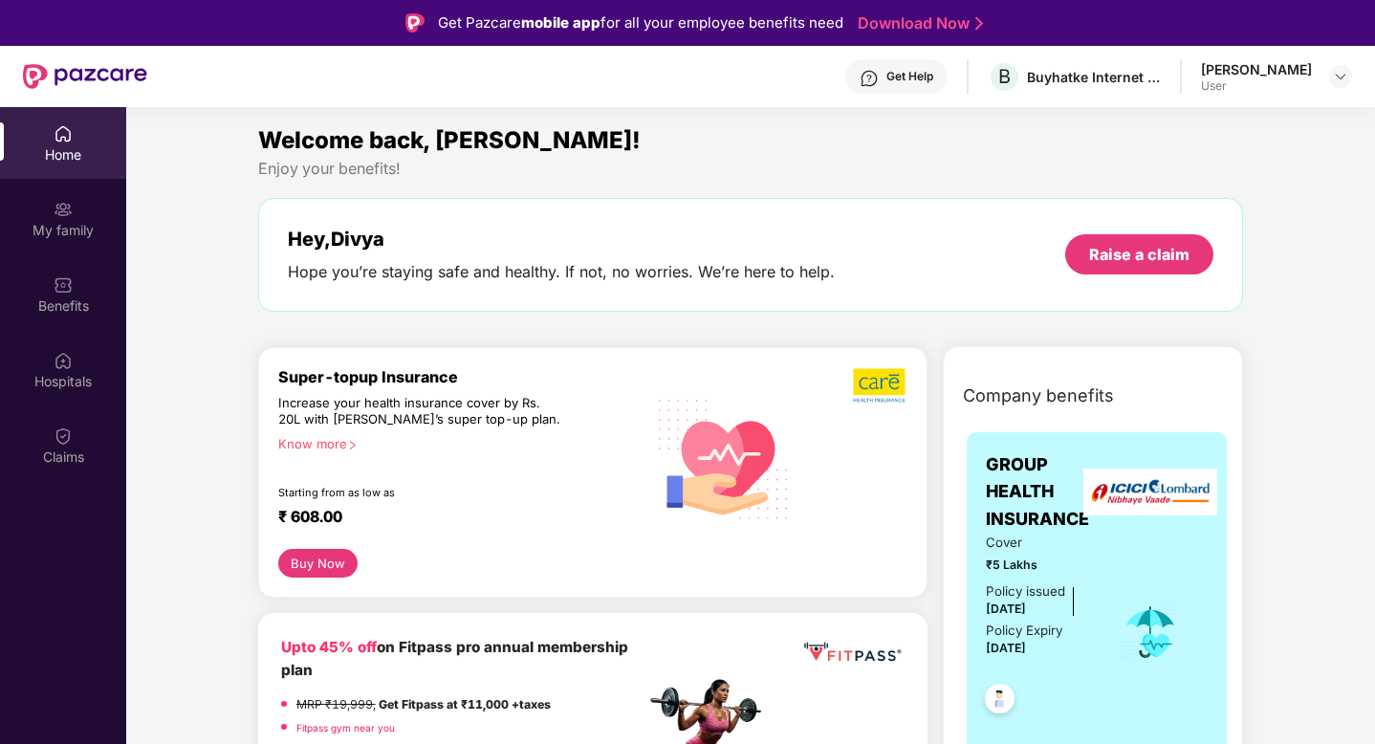
click at [315, 561] on button "Buy Now" at bounding box center [317, 563] width 79 height 29
